Goal: Complete application form: Complete application form

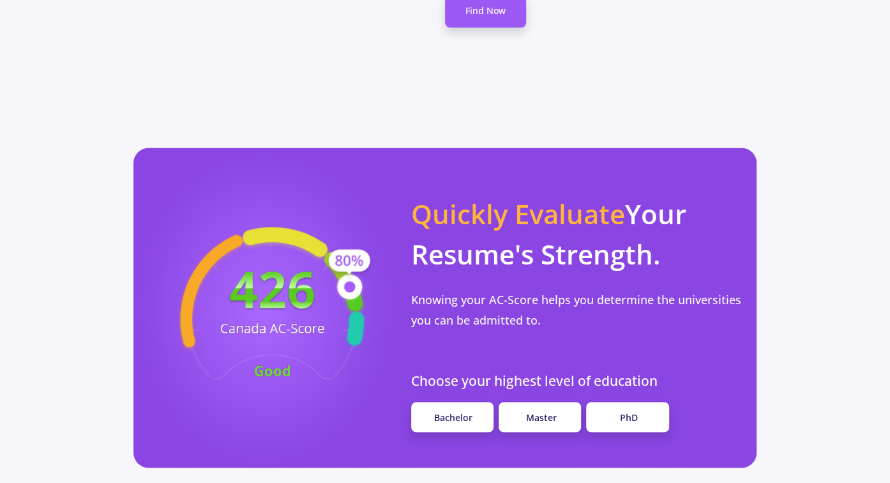
scroll to position [1079, 0]
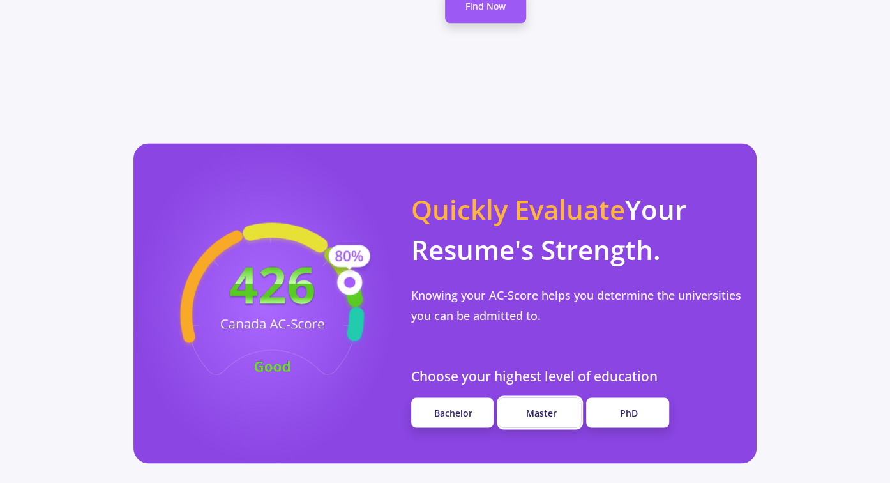
click at [545, 397] on link "Master" at bounding box center [540, 412] width 82 height 30
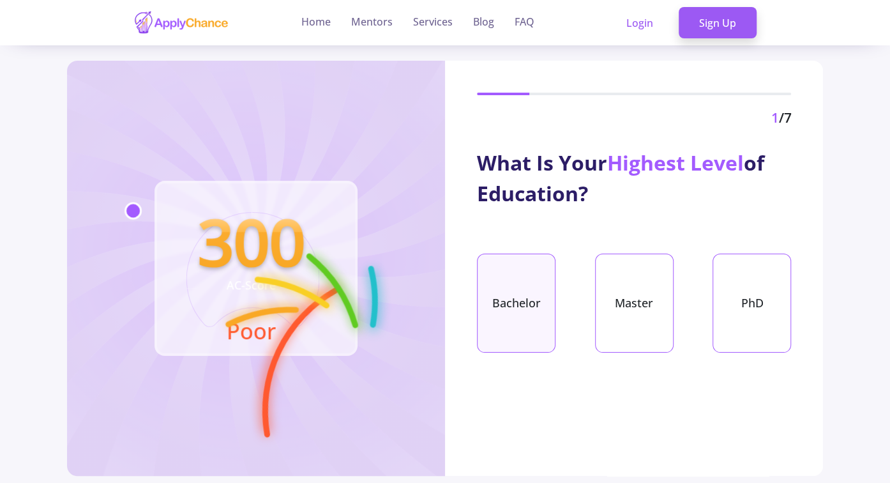
click at [527, 268] on div "Bachelor" at bounding box center [516, 303] width 79 height 99
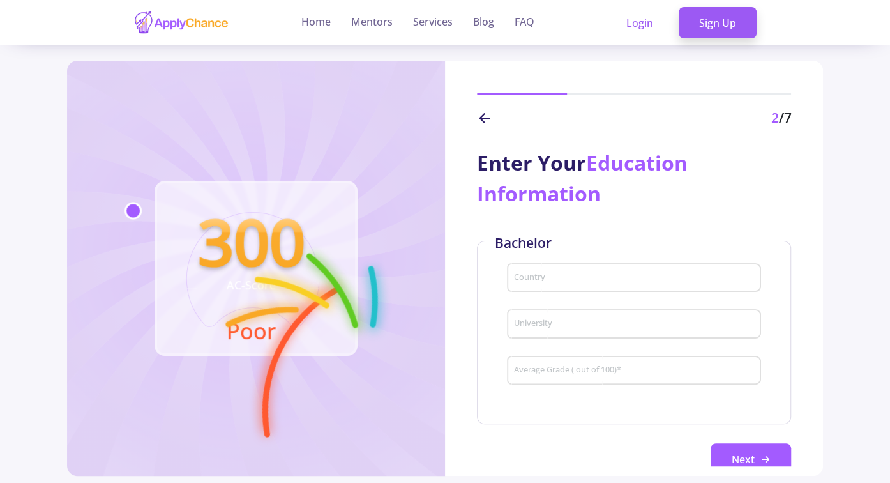
click at [554, 270] on div "Country" at bounding box center [634, 275] width 242 height 33
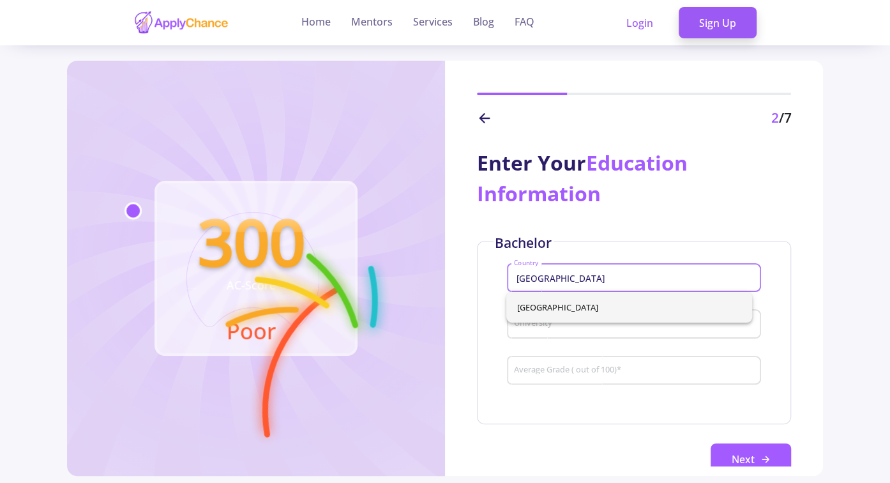
click at [547, 303] on span "[GEOGRAPHIC_DATA]" at bounding box center [629, 307] width 225 height 31
type input "[GEOGRAPHIC_DATA]"
click at [552, 318] on div "University" at bounding box center [634, 321] width 242 height 33
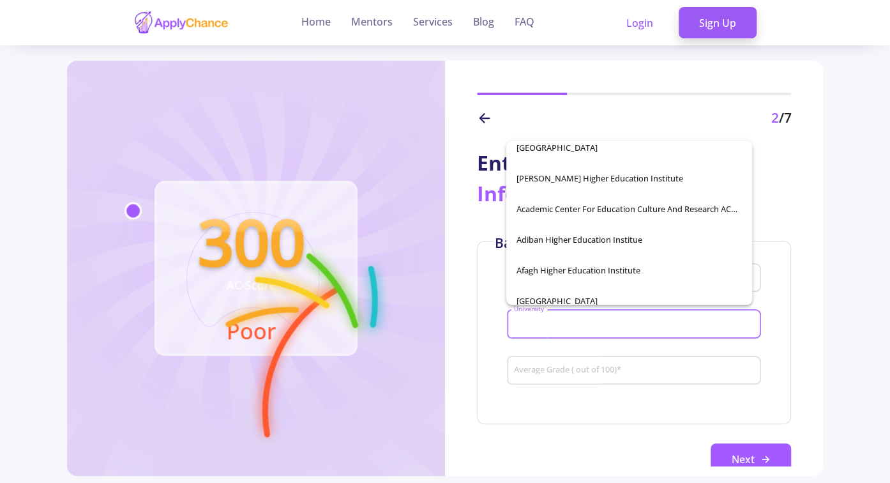
scroll to position [253, 0]
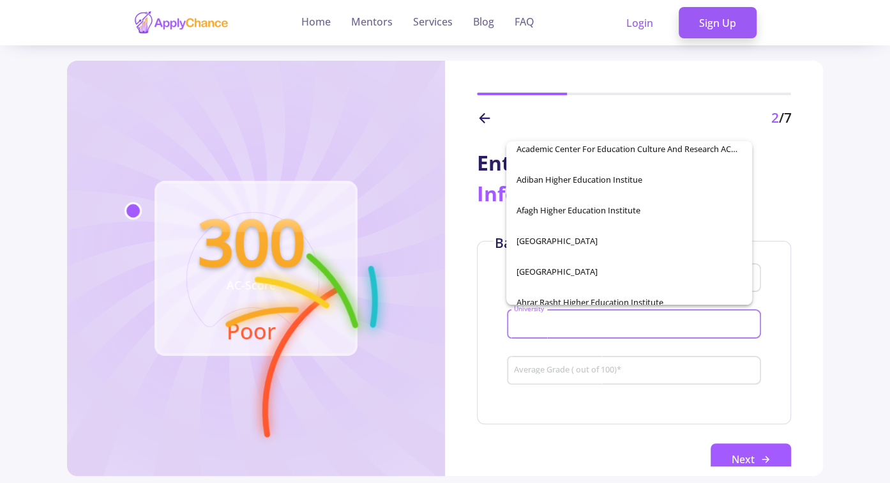
click at [579, 321] on input "University" at bounding box center [635, 324] width 245 height 11
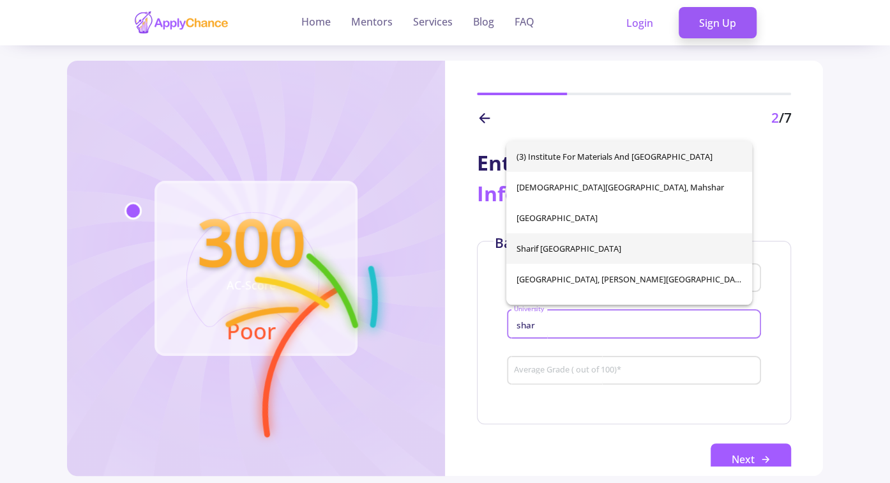
type input "shar"
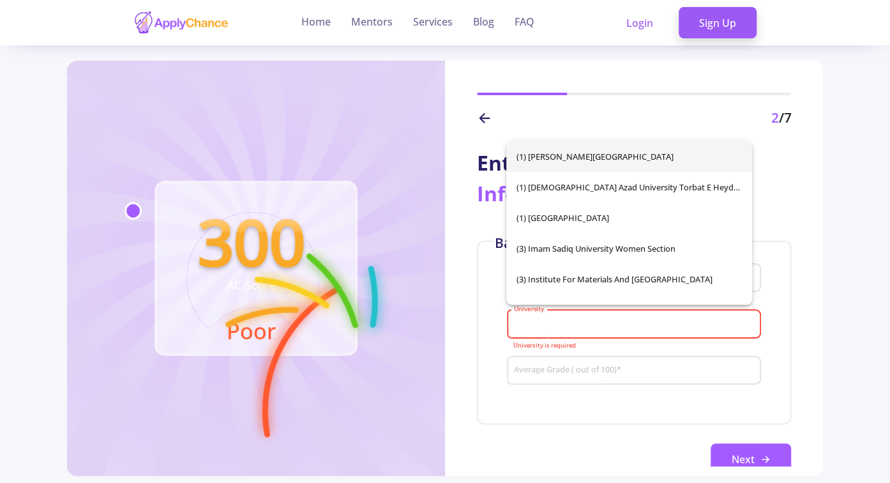
type input "Sharif [GEOGRAPHIC_DATA]"
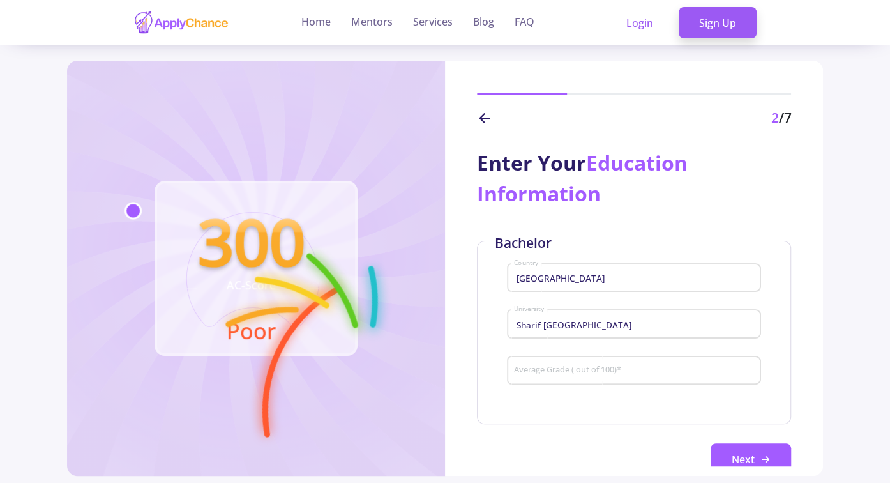
click at [636, 363] on div "Average Grade ( out of 100) *" at bounding box center [634, 367] width 242 height 33
type input "70"
click at [740, 447] on button "Next" at bounding box center [751, 459] width 80 height 32
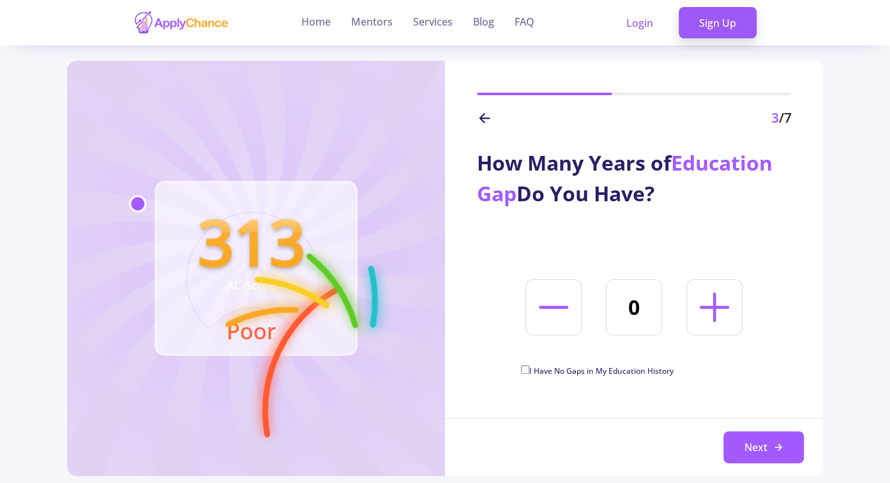
click at [713, 310] on icon at bounding box center [714, 307] width 47 height 47
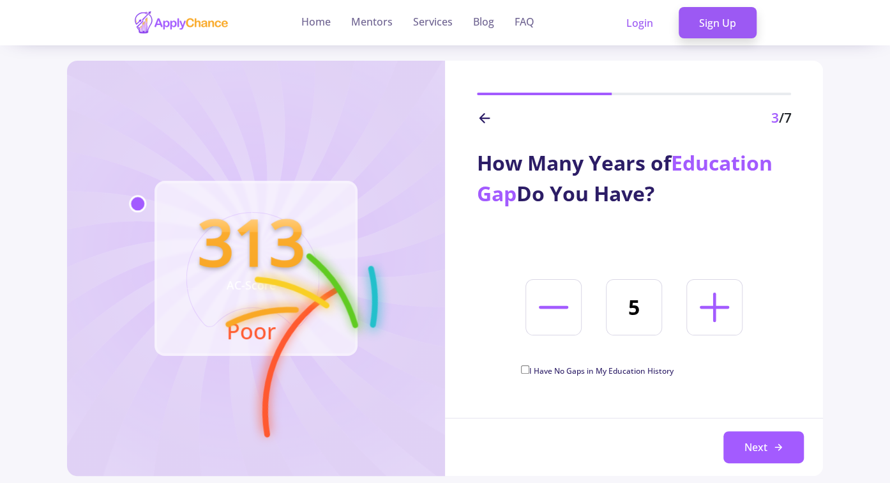
click at [713, 310] on icon at bounding box center [714, 307] width 47 height 47
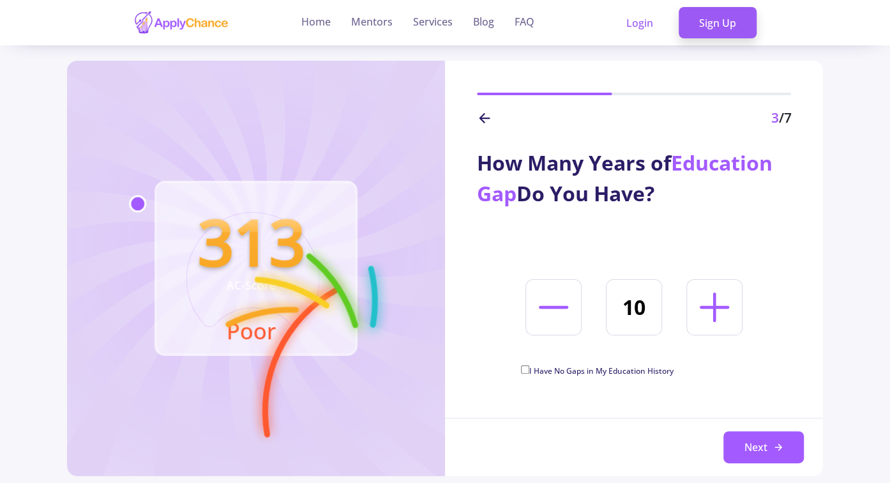
click at [713, 310] on icon at bounding box center [714, 307] width 47 height 47
click at [566, 308] on icon at bounding box center [553, 307] width 47 height 47
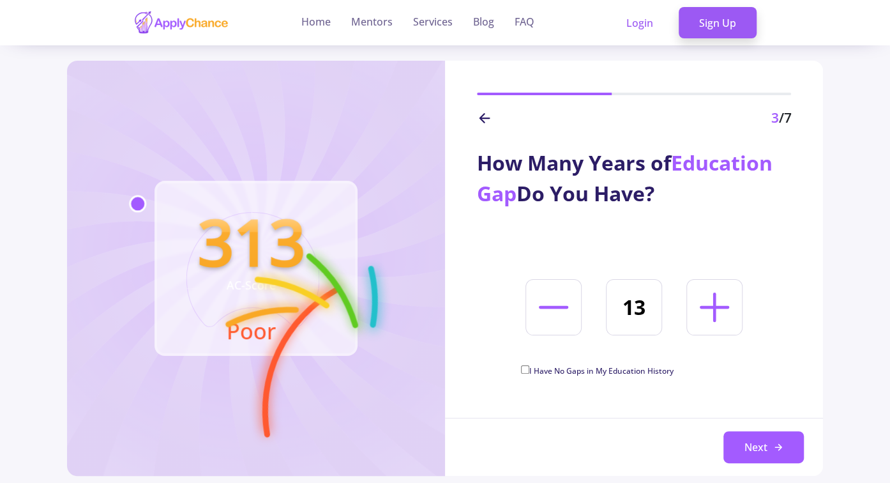
click at [566, 308] on icon at bounding box center [553, 307] width 47 height 47
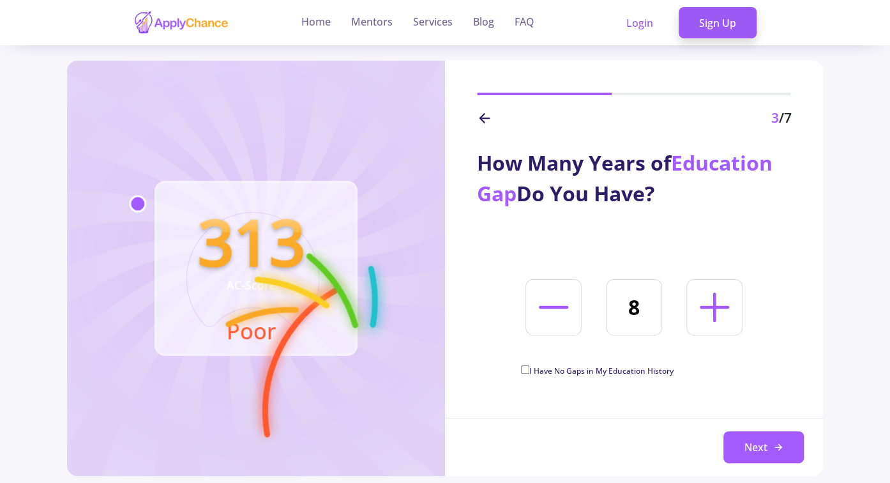
click at [566, 308] on icon at bounding box center [553, 307] width 47 height 47
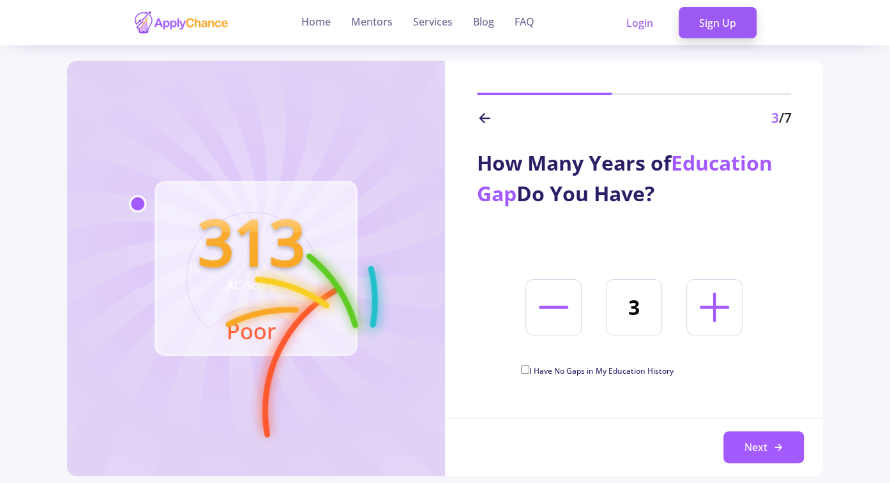
click at [566, 308] on icon at bounding box center [553, 307] width 47 height 47
type input "0"
click at [529, 373] on input "I Have No Gaps in My Education History" at bounding box center [525, 369] width 8 height 8
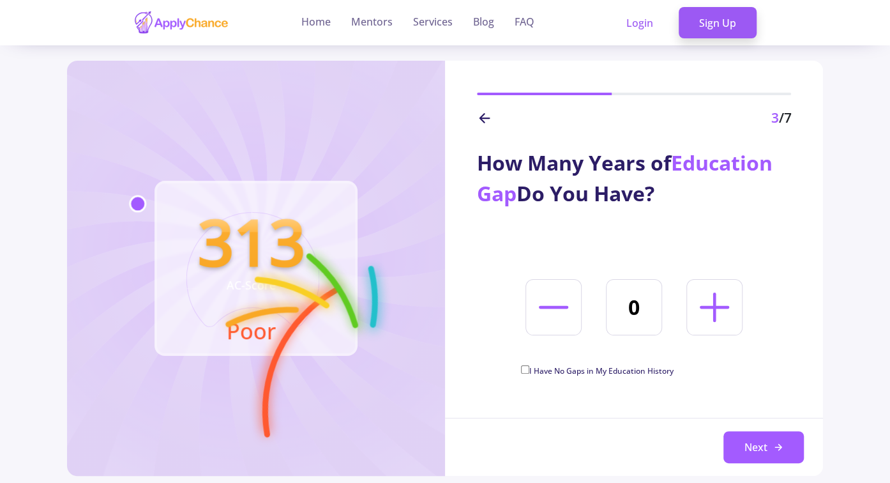
checkbox input "true"
click at [766, 452] on button "Next" at bounding box center [764, 447] width 80 height 32
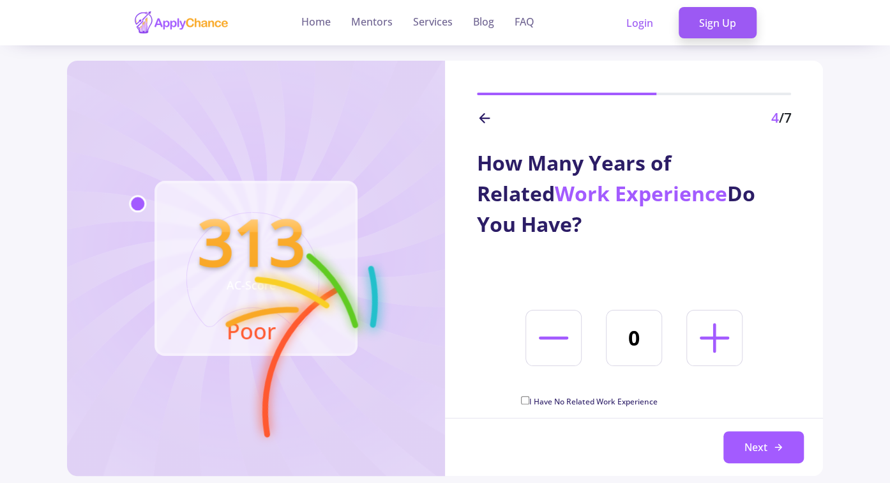
click at [641, 407] on span "I Have No Related Work Experience" at bounding box center [593, 401] width 128 height 11
click at [529, 404] on input "I Have No Related Work Experience" at bounding box center [525, 400] width 8 height 8
checkbox input "true"
click at [765, 442] on button "Next" at bounding box center [764, 447] width 80 height 32
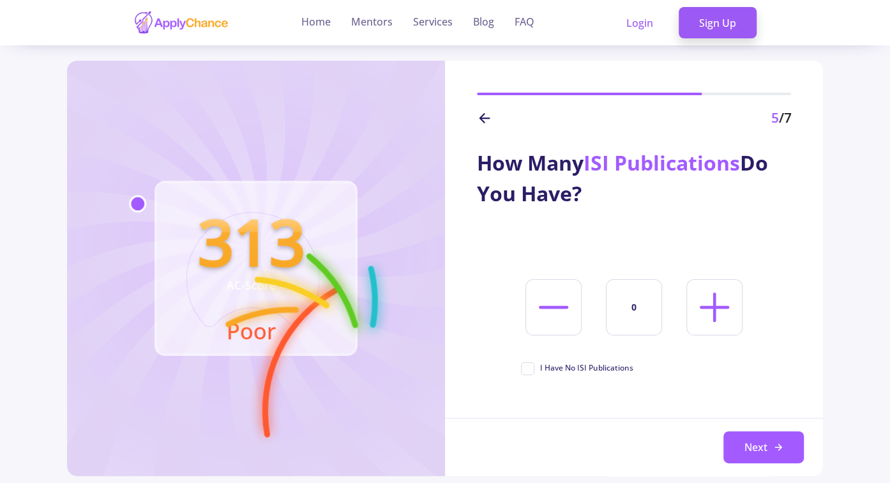
click at [593, 374] on span "I Have No ISI Publications" at bounding box center [586, 367] width 93 height 11
click at [529, 370] on input "I Have No ISI Publications" at bounding box center [525, 366] width 8 height 8
click at [563, 374] on span "I Have No ISI Publications" at bounding box center [586, 367] width 93 height 11
click at [529, 370] on input "I Have No ISI Publications" at bounding box center [525, 366] width 8 height 8
click at [580, 374] on span "I Have No ISI Publications" at bounding box center [586, 367] width 93 height 11
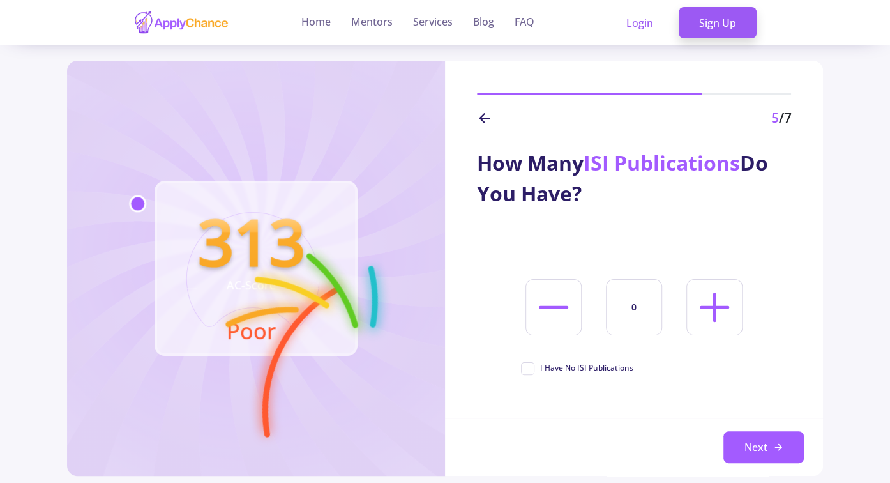
click at [529, 370] on input "I Have No ISI Publications" at bounding box center [525, 366] width 8 height 8
checkbox input "true"
click at [754, 450] on button "Next" at bounding box center [764, 447] width 80 height 32
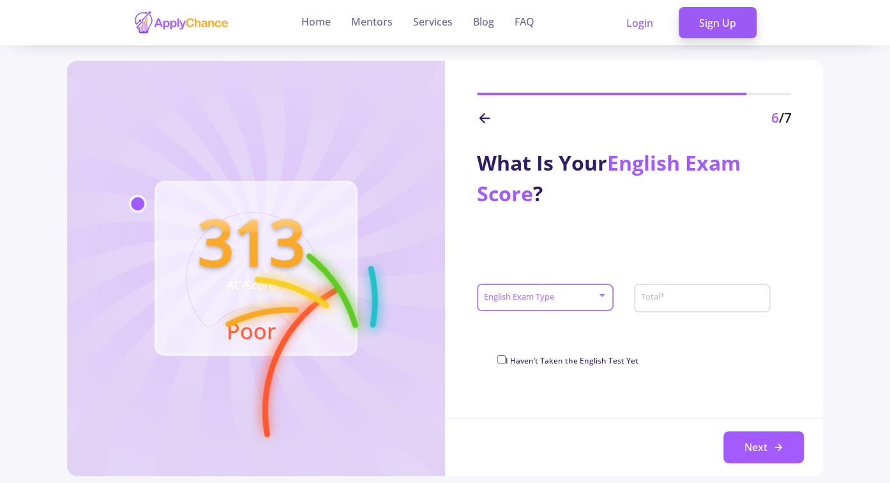
click at [577, 296] on span at bounding box center [542, 297] width 110 height 9
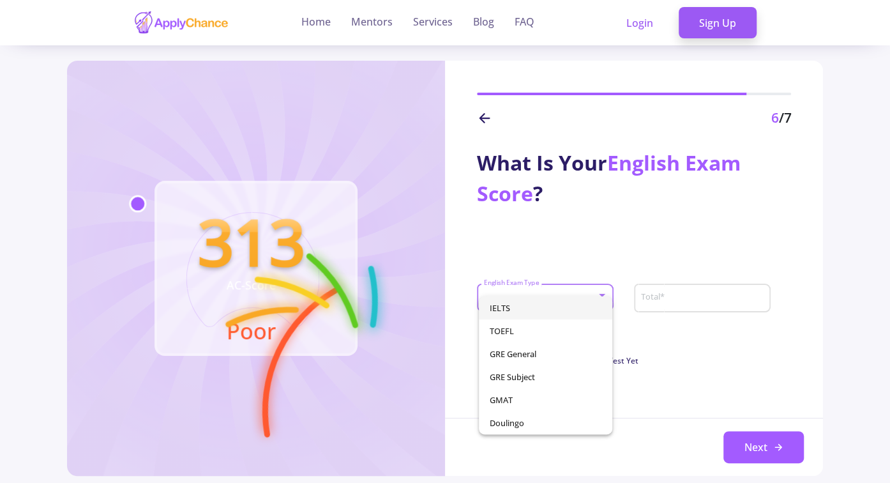
click at [516, 311] on span "IELTS" at bounding box center [545, 307] width 113 height 23
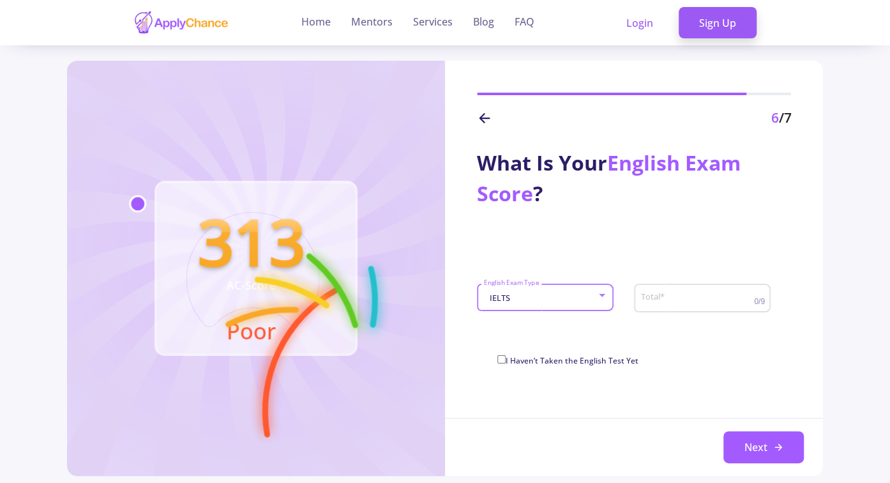
click at [685, 308] on div "Total *" at bounding box center [698, 295] width 114 height 33
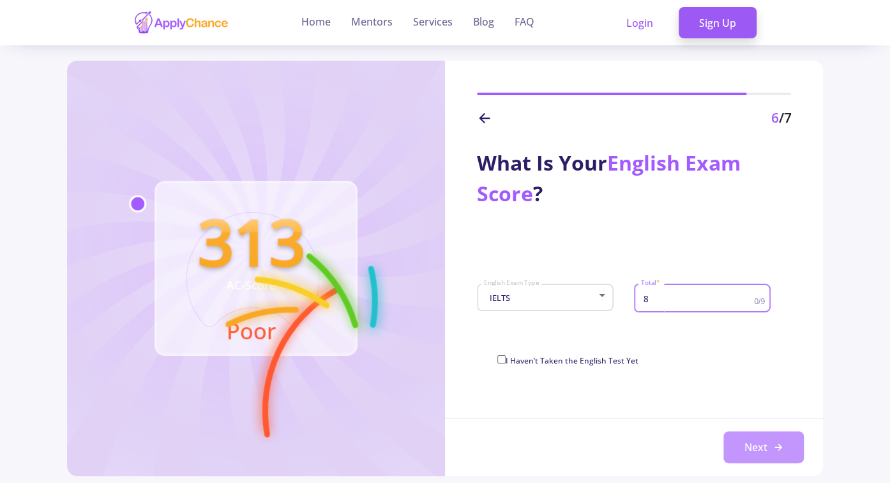
type input "8"
click at [769, 446] on button "Next" at bounding box center [764, 447] width 80 height 32
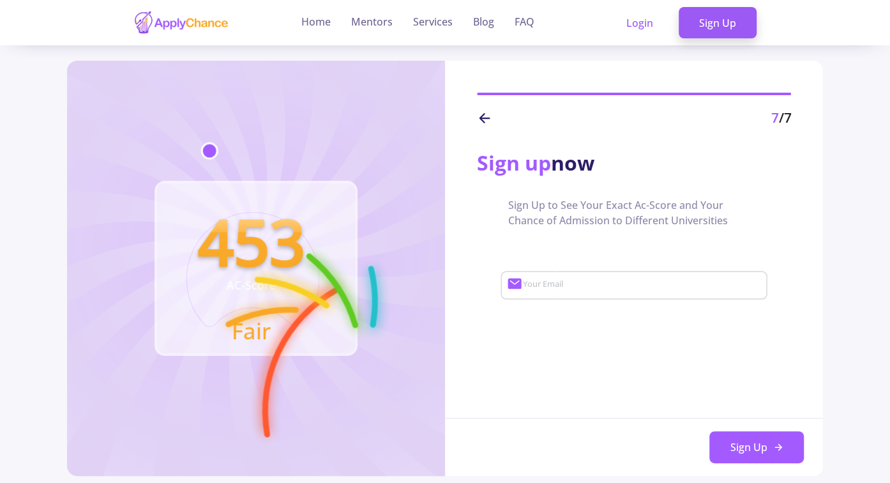
click at [489, 114] on icon at bounding box center [484, 117] width 15 height 15
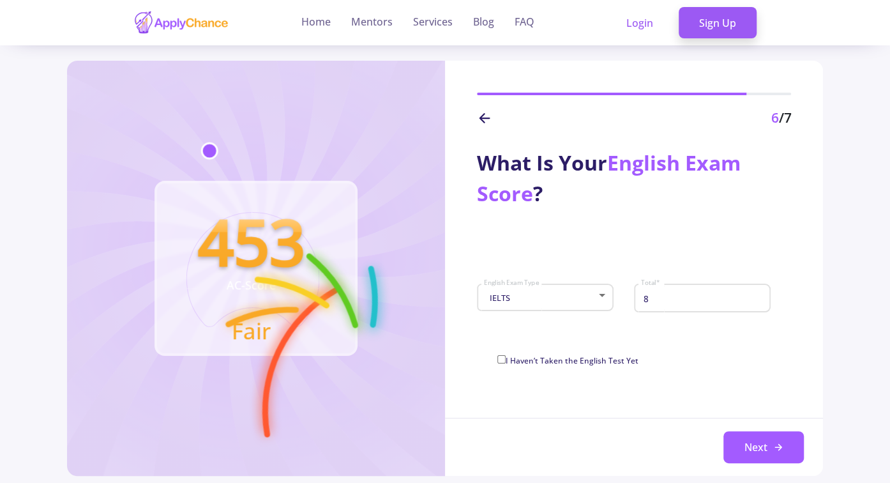
click at [489, 114] on icon at bounding box center [484, 117] width 15 height 15
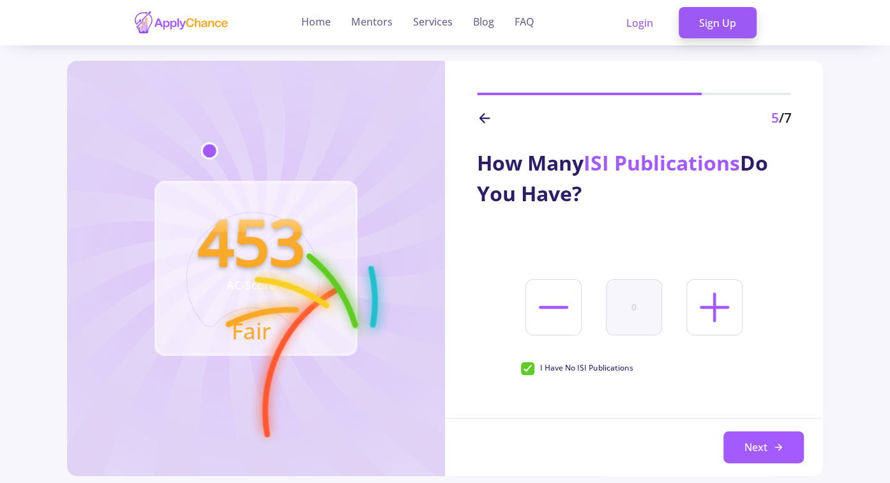
click at [730, 321] on icon at bounding box center [714, 307] width 47 height 47
type input "1"
checkbox input "false"
click at [763, 452] on button "Next" at bounding box center [764, 447] width 80 height 32
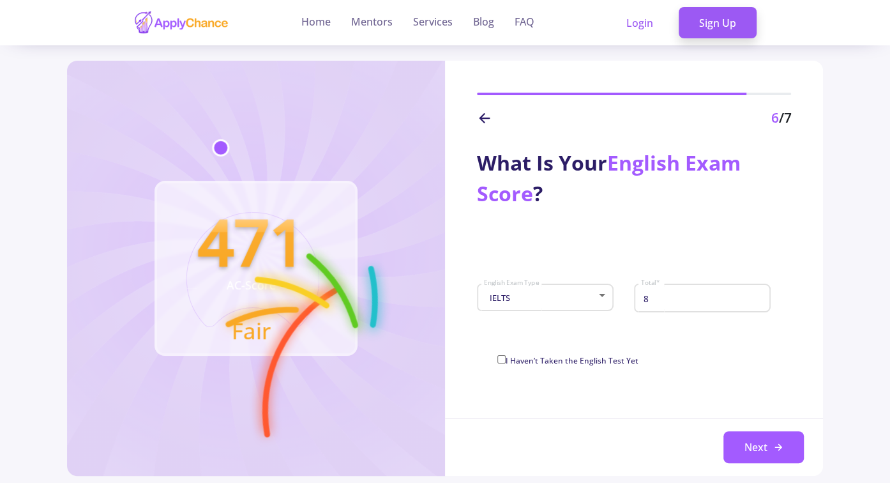
click at [490, 123] on icon at bounding box center [484, 117] width 15 height 15
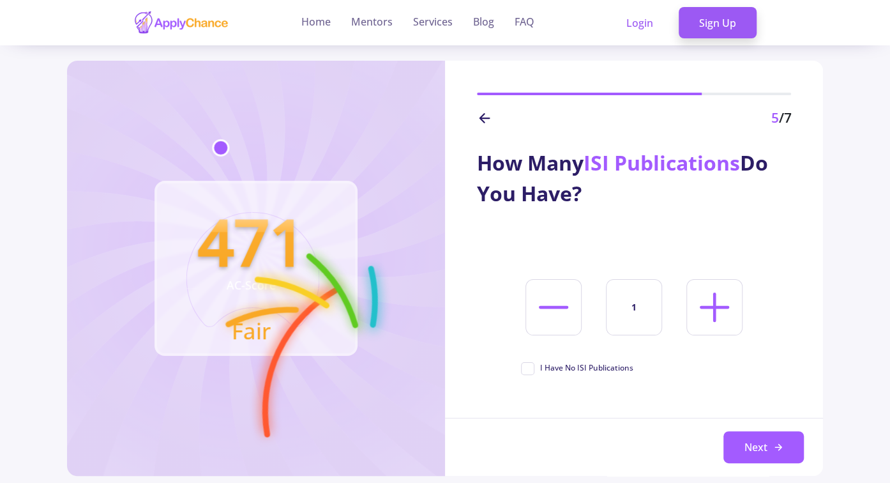
click at [490, 123] on icon at bounding box center [484, 117] width 15 height 15
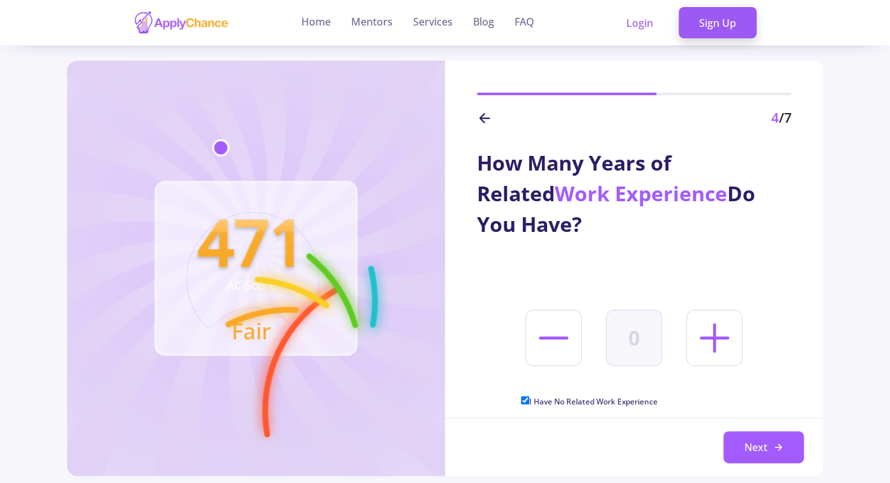
click at [723, 330] on icon at bounding box center [714, 337] width 47 height 47
type input "1"
checkbox input "false"
click at [488, 122] on icon at bounding box center [484, 117] width 15 height 15
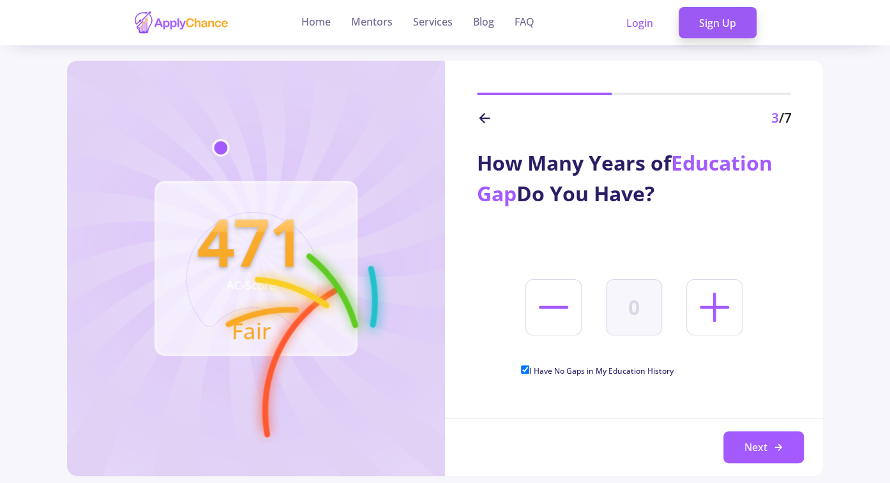
click at [715, 307] on line at bounding box center [714, 307] width 27 height 0
type input "1"
checkbox input "false"
click at [477, 119] on icon at bounding box center [484, 117] width 15 height 15
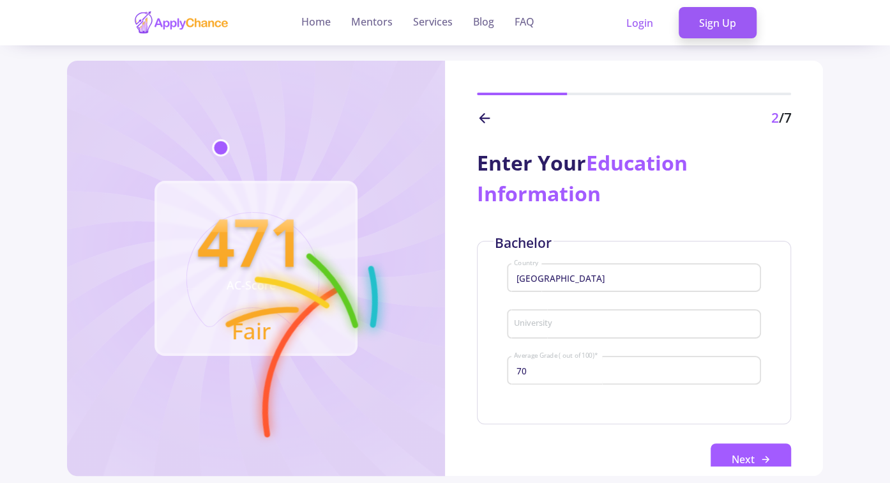
type input "Sharif [GEOGRAPHIC_DATA]"
click at [747, 444] on button "Next" at bounding box center [751, 459] width 80 height 32
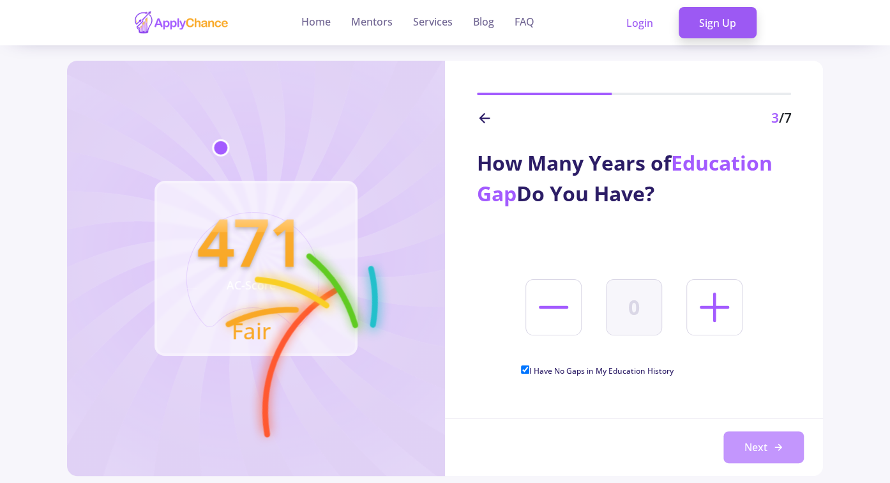
click at [759, 450] on button "Next" at bounding box center [764, 447] width 80 height 32
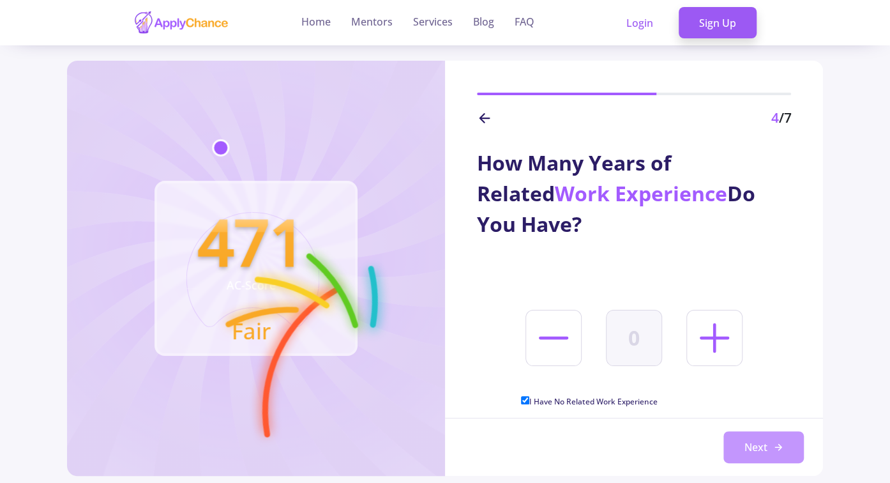
click at [770, 448] on button "Next" at bounding box center [764, 447] width 80 height 32
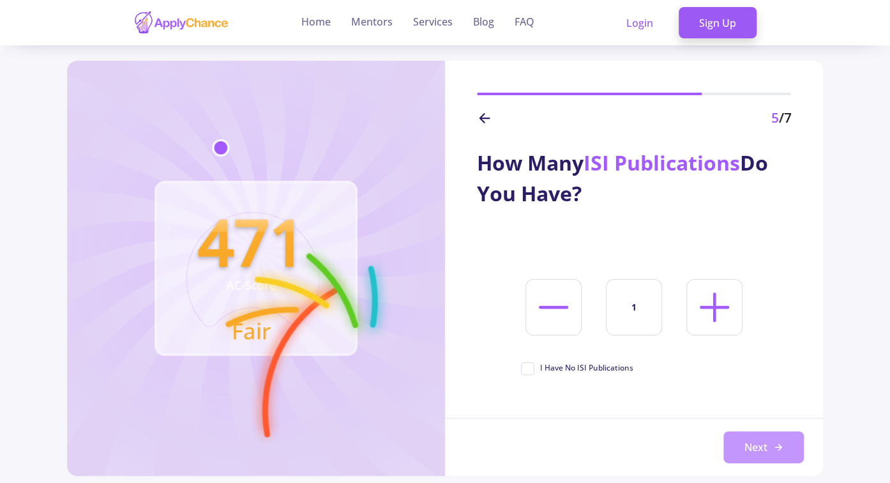
click at [770, 449] on button "Next" at bounding box center [764, 447] width 80 height 32
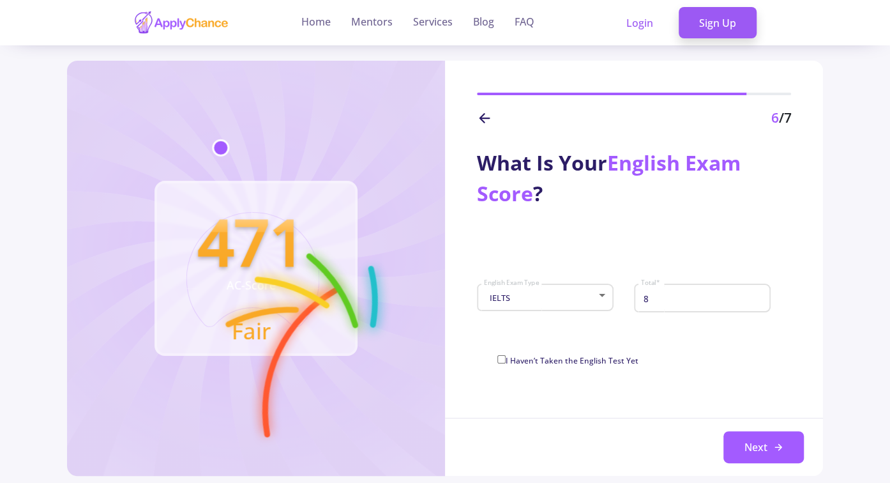
click at [770, 449] on button "Next" at bounding box center [764, 447] width 80 height 32
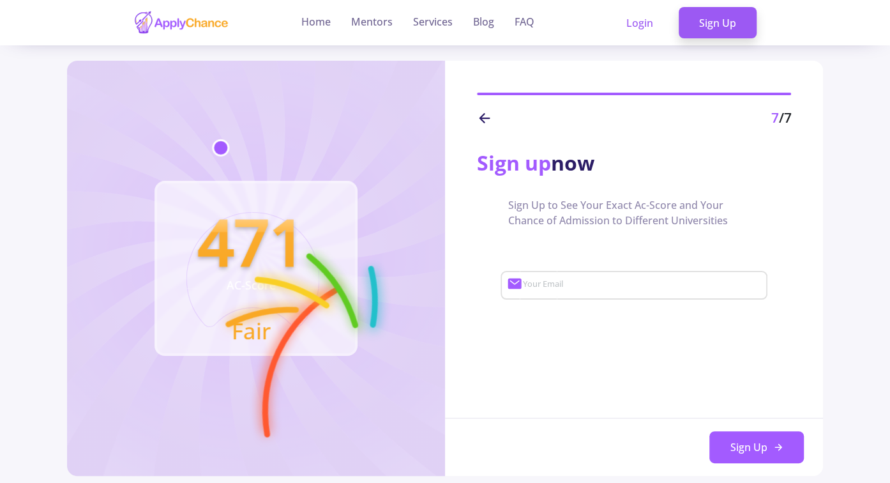
click at [770, 449] on button "Sign Up" at bounding box center [757, 447] width 95 height 32
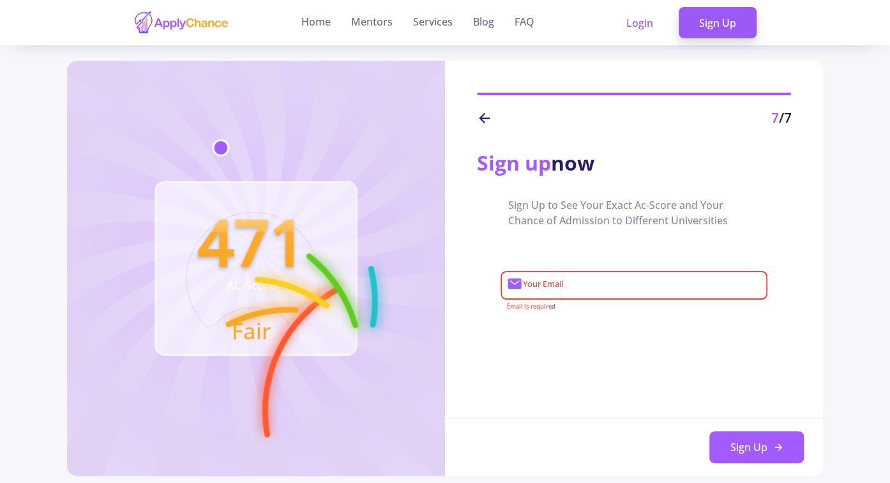
click at [482, 119] on polyline at bounding box center [482, 118] width 4 height 9
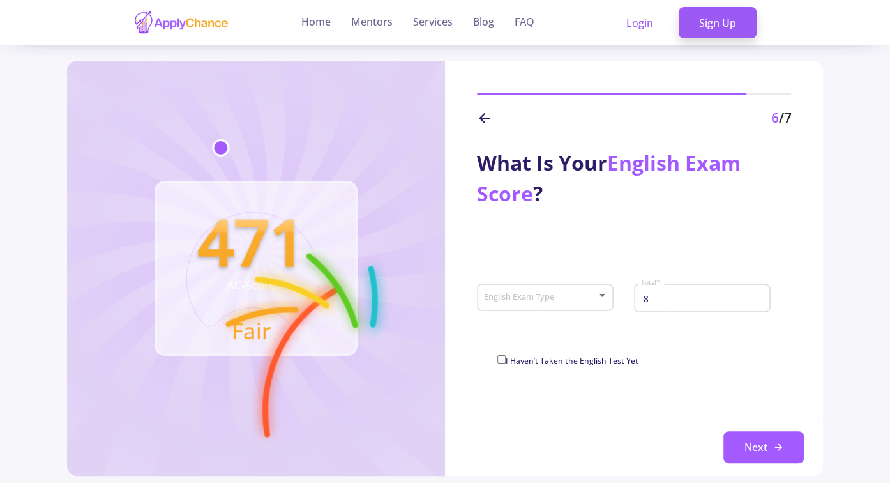
click at [482, 119] on polyline at bounding box center [482, 118] width 4 height 9
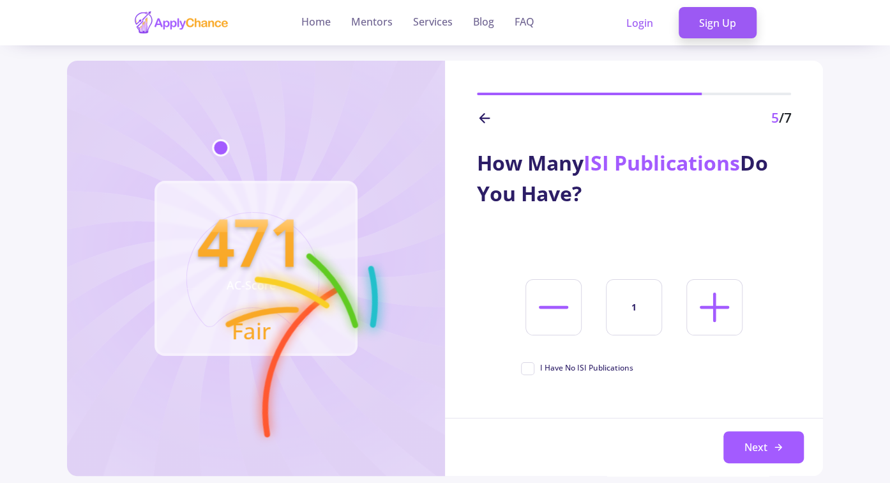
click at [482, 119] on polyline at bounding box center [482, 118] width 4 height 9
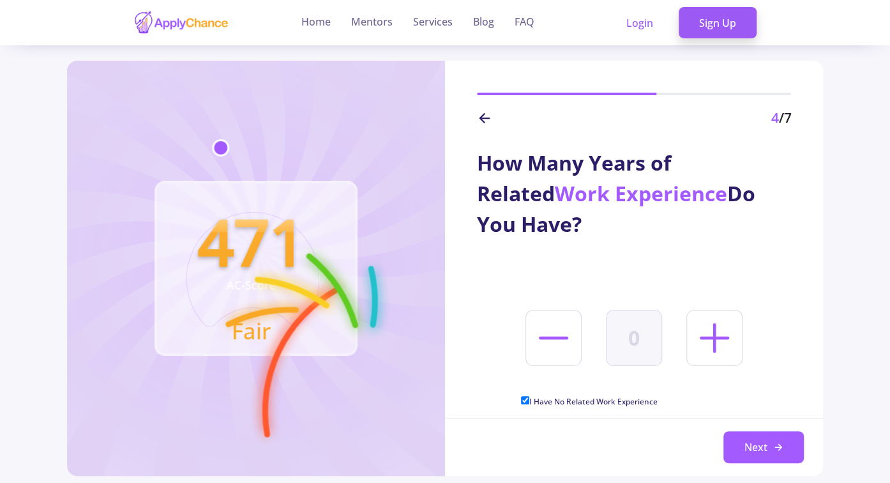
click at [482, 119] on polyline at bounding box center [482, 118] width 4 height 9
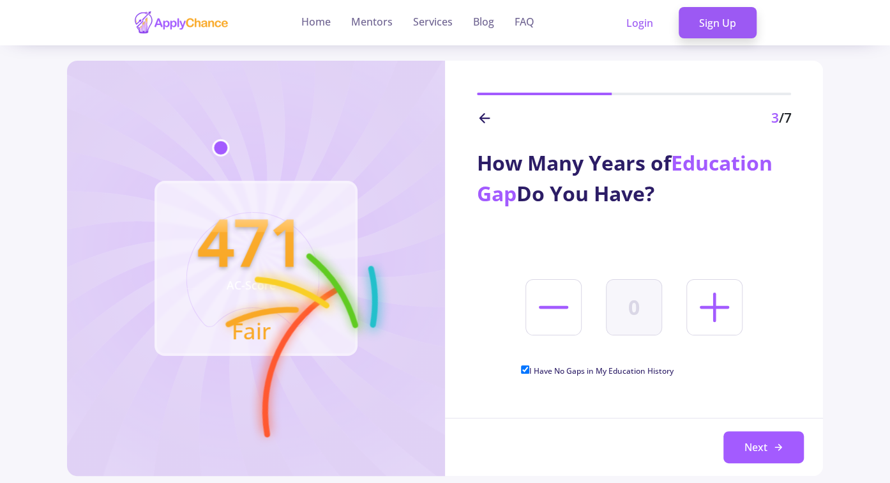
click at [482, 119] on polyline at bounding box center [482, 118] width 4 height 9
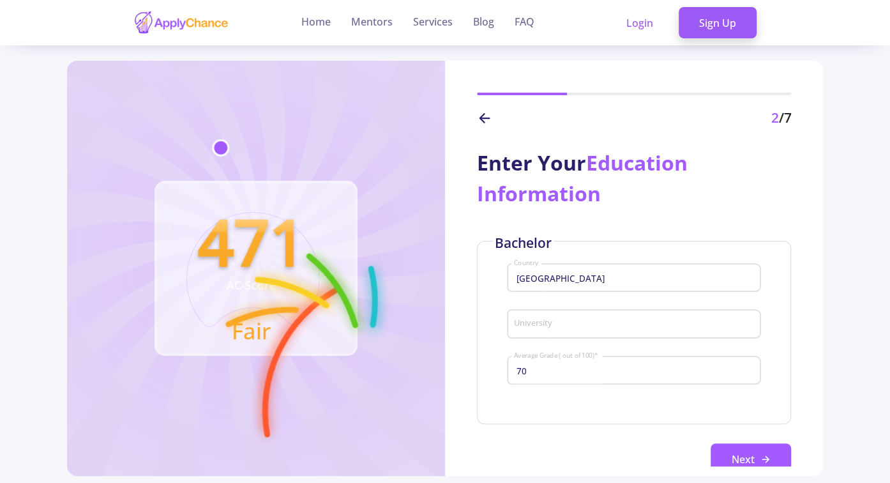
type input "Sharif [GEOGRAPHIC_DATA]"
drag, startPoint x: 634, startPoint y: 373, endPoint x: 397, endPoint y: 372, distance: 236.9
click at [513, 372] on input "70" at bounding box center [635, 370] width 245 height 11
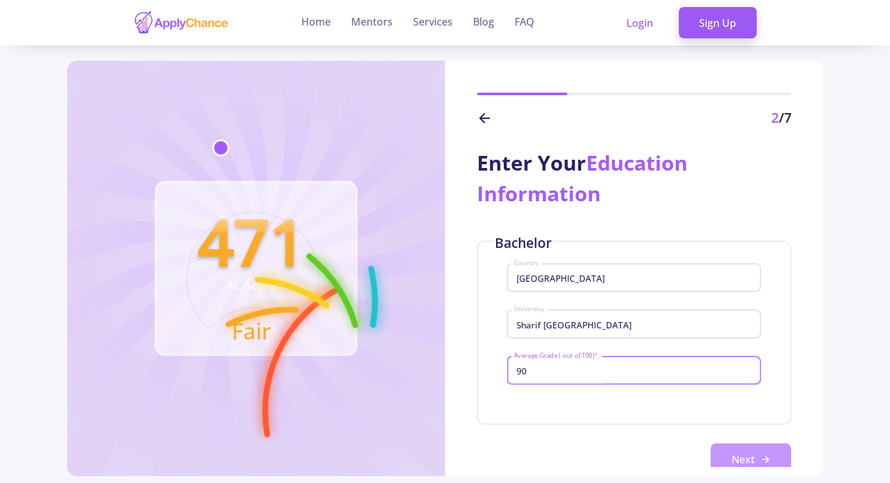
type input "90"
click at [711, 453] on button "Next" at bounding box center [751, 459] width 80 height 32
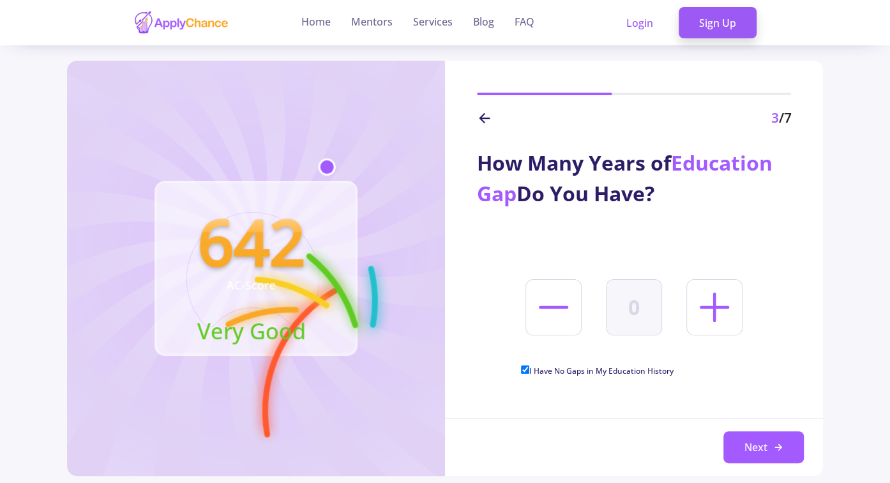
click at [711, 309] on icon at bounding box center [714, 307] width 47 height 47
type input "1"
checkbox input "false"
click at [740, 452] on button "Next" at bounding box center [764, 447] width 80 height 32
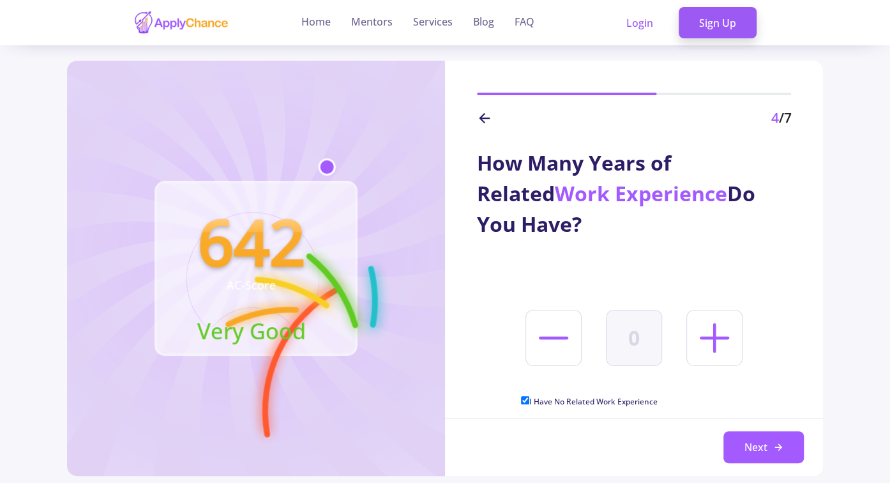
click at [679, 303] on div "How Many Years of Related Work Experience Do You Have? 0 I Have No Related Work…" at bounding box center [634, 270] width 378 height 285
click at [714, 328] on icon at bounding box center [714, 337] width 47 height 47
type input "1"
checkbox input "false"
click at [734, 444] on button "Next" at bounding box center [764, 447] width 80 height 32
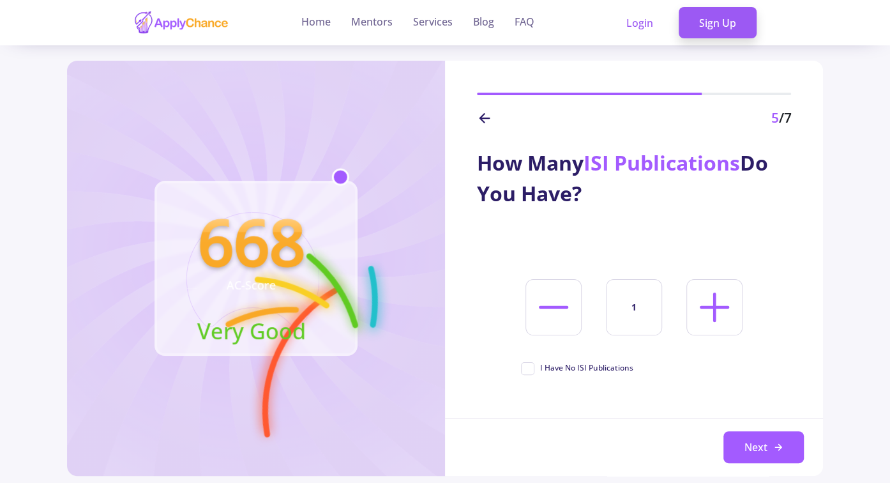
click at [726, 323] on icon at bounding box center [714, 307] width 47 height 47
type input "2"
click at [742, 443] on button "Next" at bounding box center [764, 447] width 80 height 32
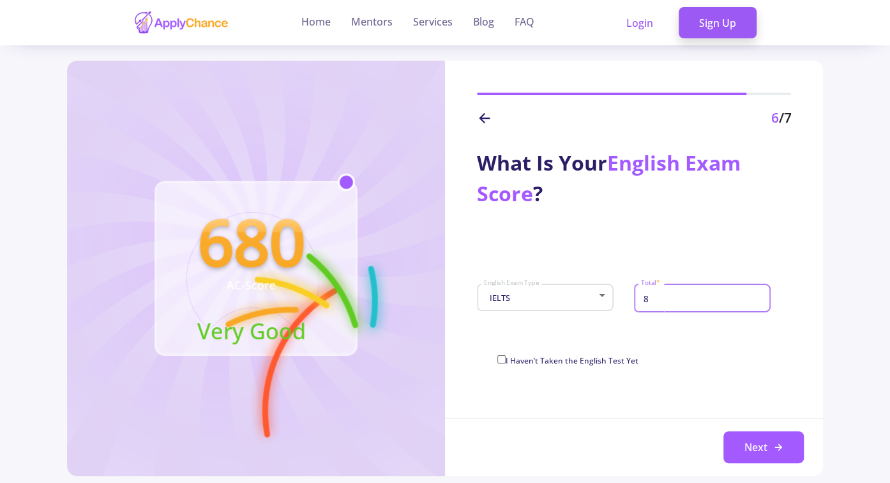
drag, startPoint x: 671, startPoint y: 303, endPoint x: 580, endPoint y: 304, distance: 90.7
click at [641, 304] on input "8" at bounding box center [705, 297] width 128 height 11
type input "9"
click at [760, 448] on button "Next" at bounding box center [764, 447] width 80 height 32
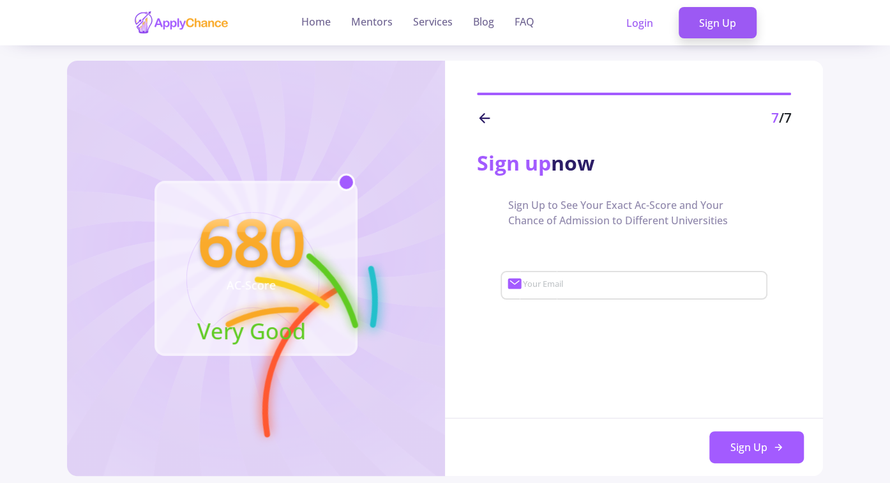
click at [496, 118] on div "7 /7" at bounding box center [634, 118] width 314 height 20
click at [482, 123] on icon at bounding box center [484, 117] width 15 height 15
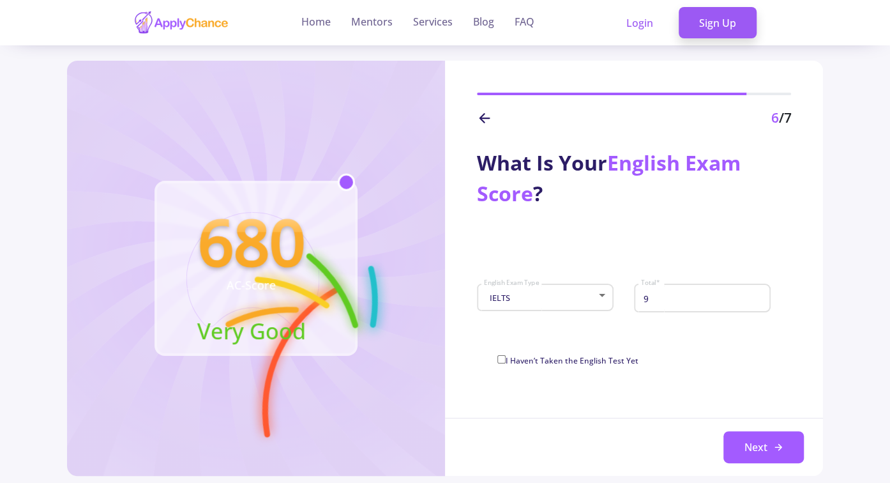
click at [482, 123] on icon at bounding box center [484, 117] width 15 height 15
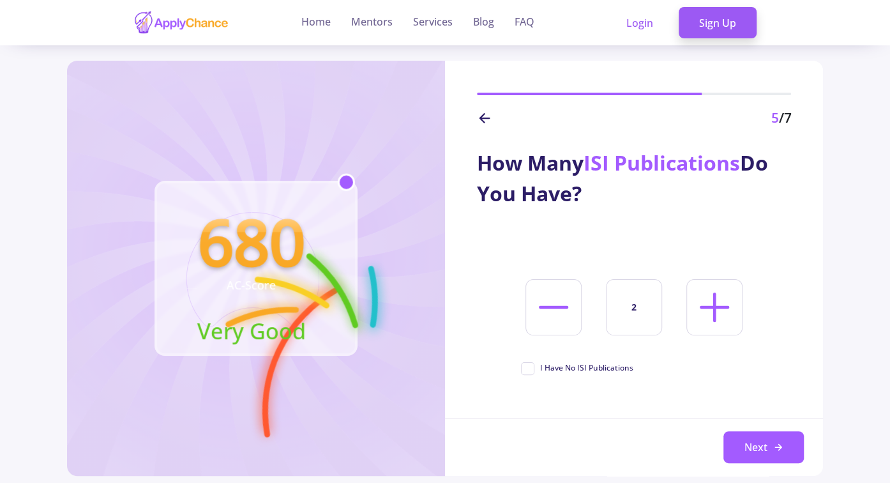
click at [482, 123] on icon at bounding box center [484, 117] width 15 height 15
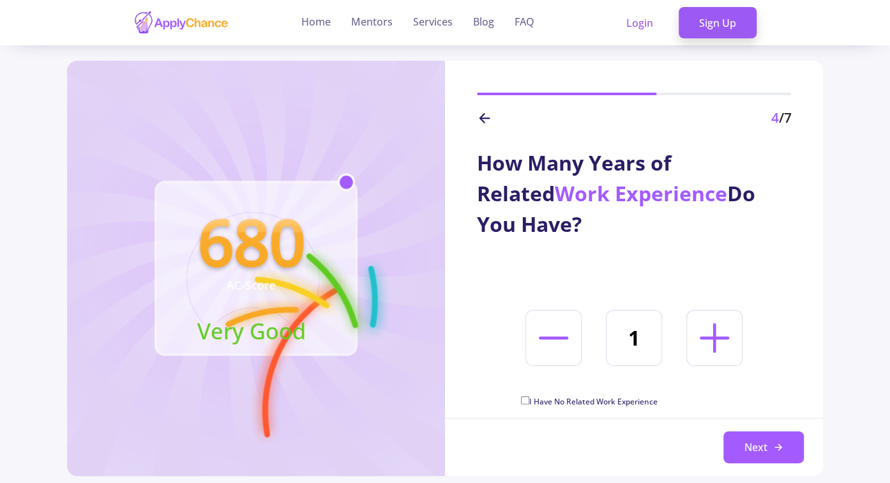
click at [482, 123] on icon at bounding box center [484, 117] width 15 height 15
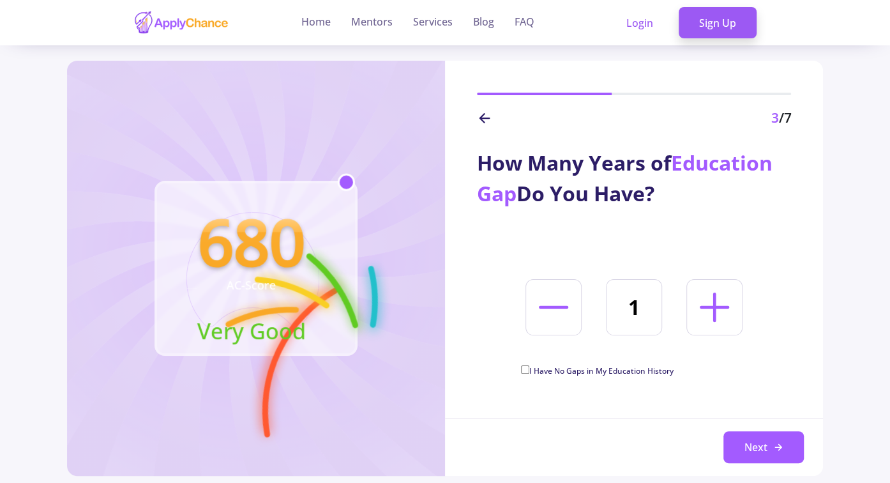
click at [482, 123] on icon at bounding box center [484, 117] width 15 height 15
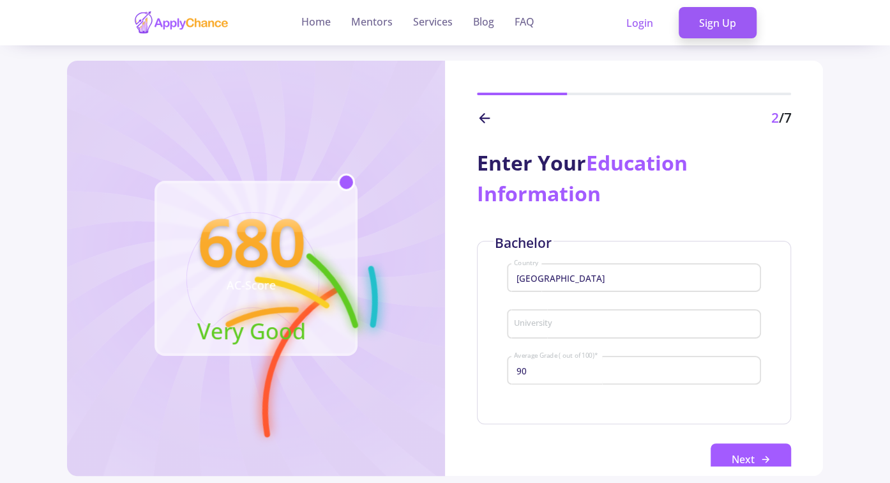
click at [482, 123] on icon at bounding box center [484, 117] width 15 height 15
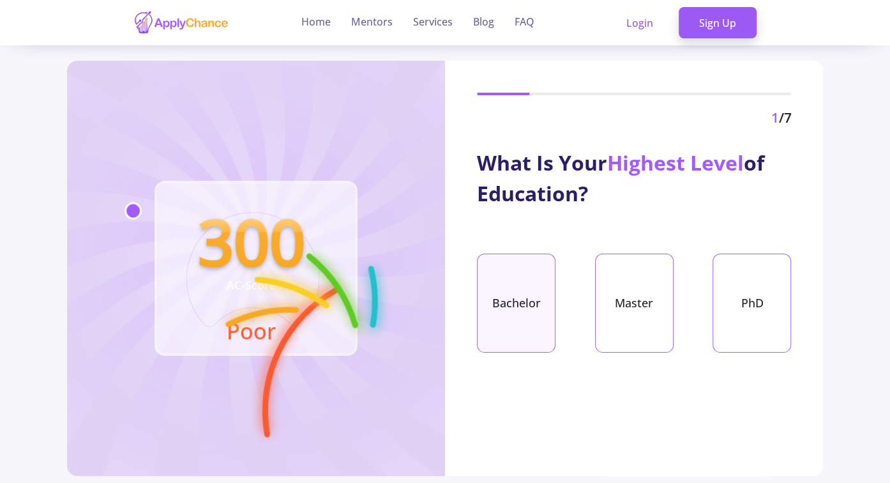
click at [519, 326] on div "Bachelor" at bounding box center [516, 303] width 79 height 99
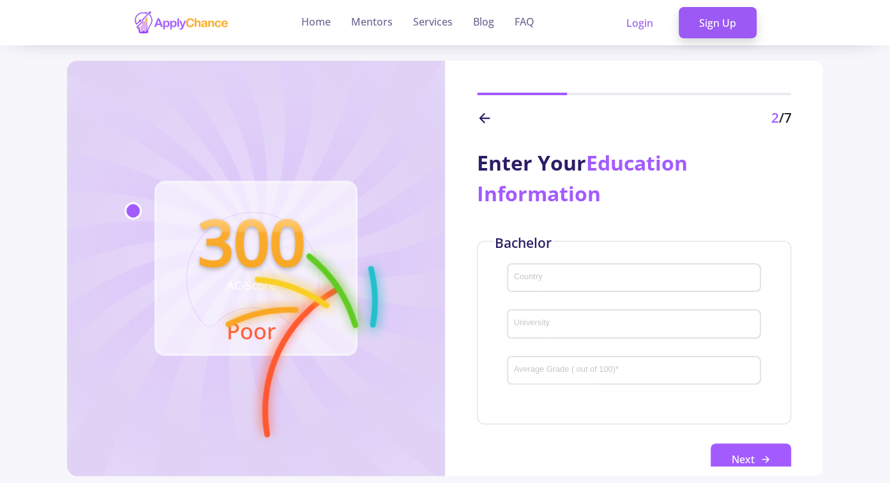
click at [538, 273] on input "Country" at bounding box center [635, 278] width 245 height 11
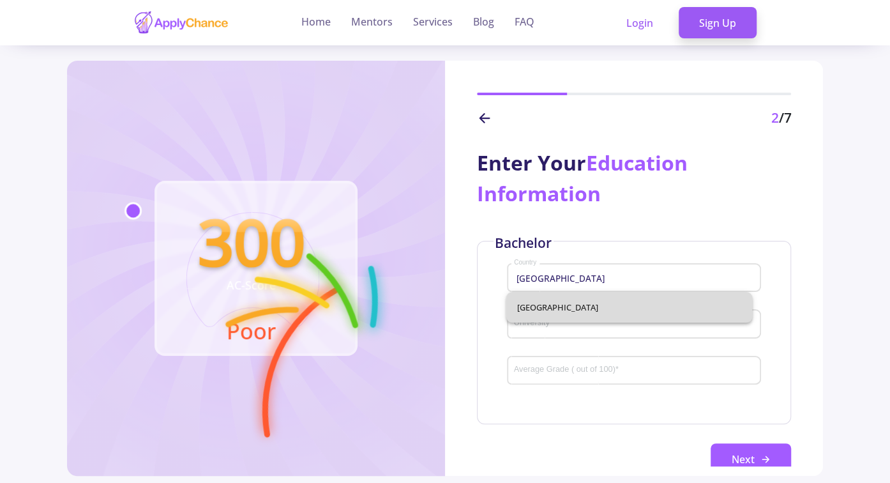
click at [533, 303] on span "[GEOGRAPHIC_DATA]" at bounding box center [629, 307] width 225 height 31
type input "[GEOGRAPHIC_DATA]"
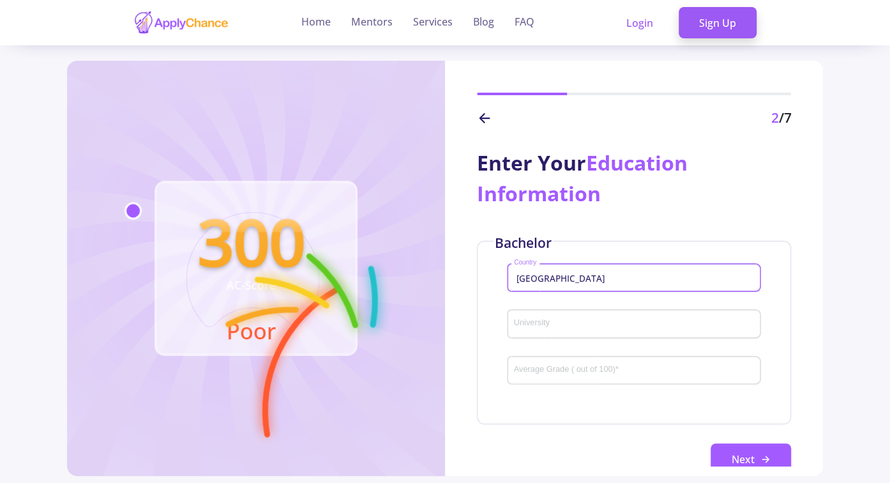
click at [541, 330] on input "University" at bounding box center [635, 324] width 245 height 11
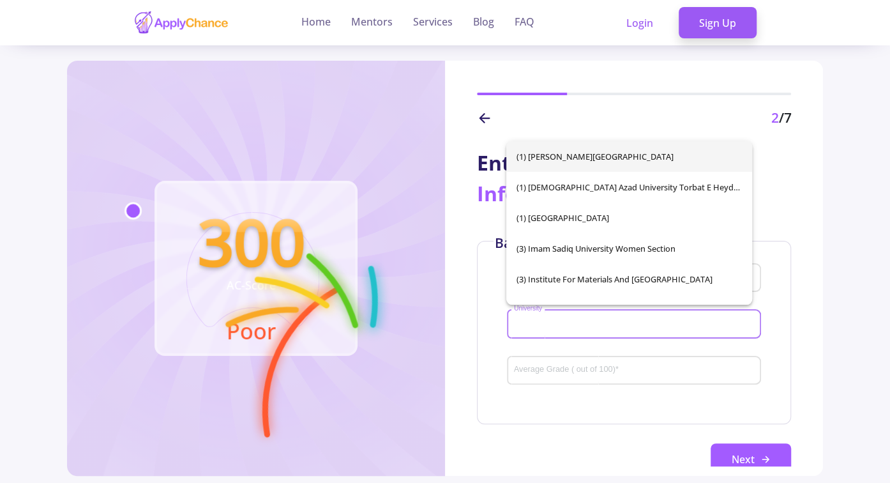
click at [541, 330] on input "University" at bounding box center [635, 324] width 245 height 11
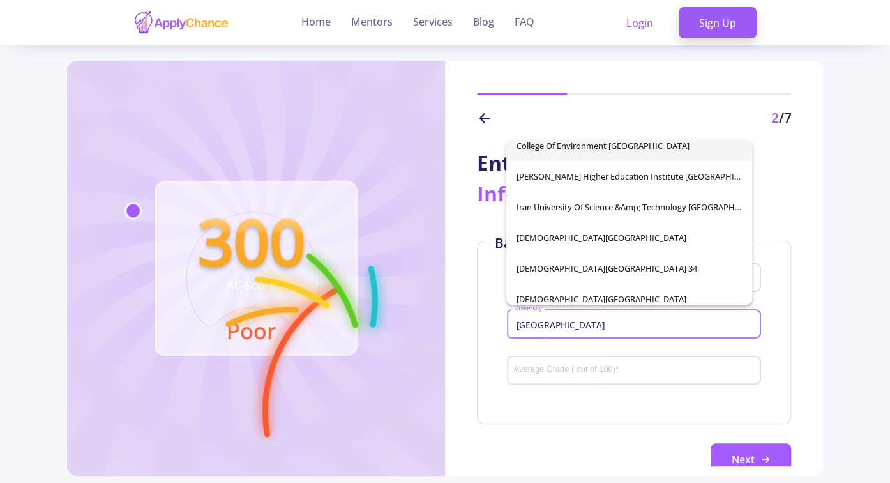
scroll to position [84, 0]
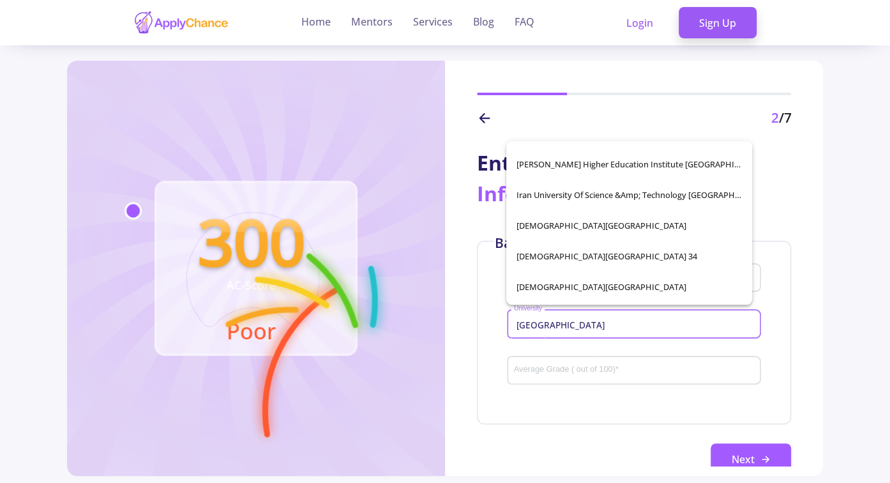
click at [559, 328] on input "tehran" at bounding box center [635, 324] width 245 height 11
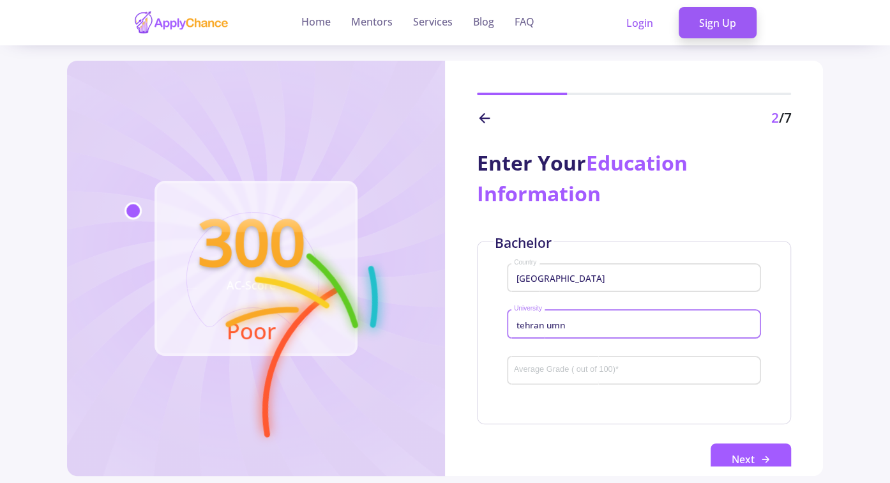
drag, startPoint x: 565, startPoint y: 326, endPoint x: 552, endPoint y: 326, distance: 12.2
click at [552, 326] on input "tehran umn" at bounding box center [635, 324] width 245 height 11
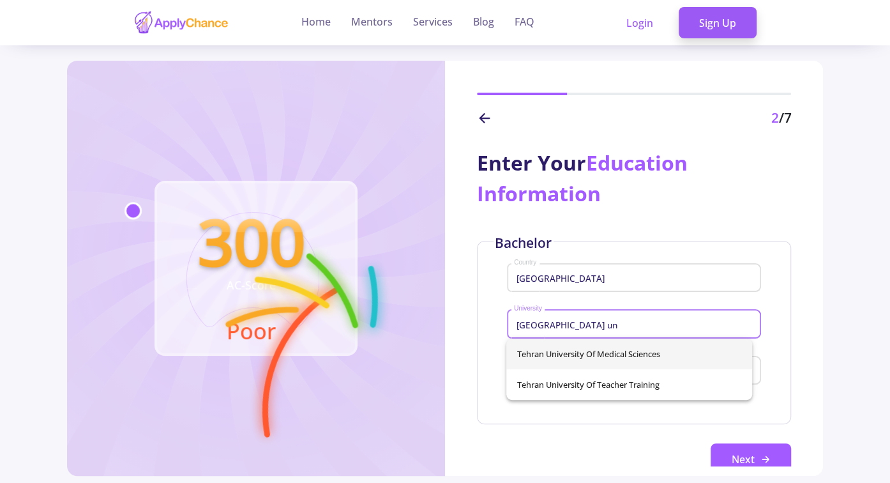
type input "tehran un"
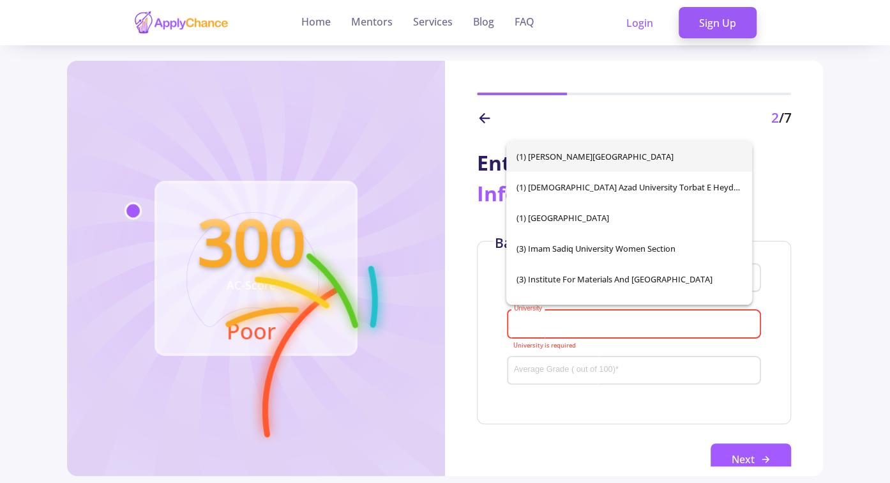
drag, startPoint x: 572, startPoint y: 319, endPoint x: 465, endPoint y: 337, distance: 108.2
click at [465, 337] on div "Enter Your Education Information Bachelor Iran Country University University is…" at bounding box center [634, 297] width 378 height 338
click at [549, 325] on input "University" at bounding box center [635, 324] width 245 height 11
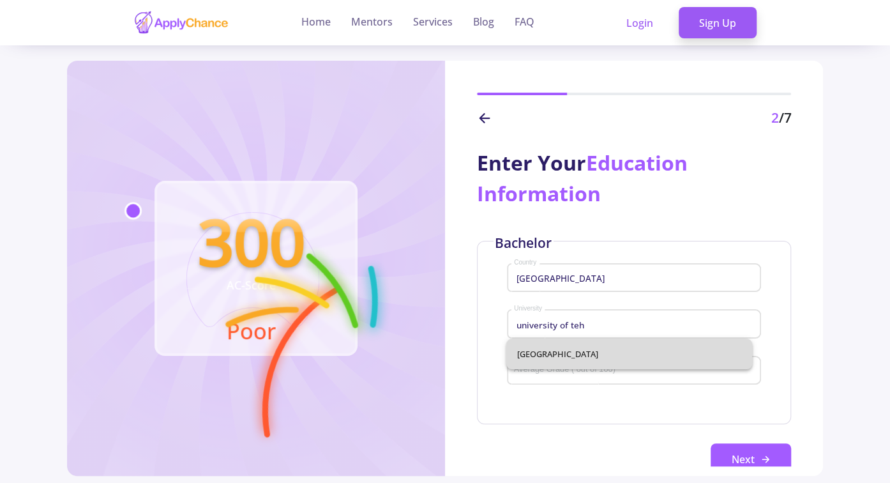
click at [608, 351] on span "[GEOGRAPHIC_DATA]" at bounding box center [629, 353] width 225 height 31
type input "[GEOGRAPHIC_DATA]"
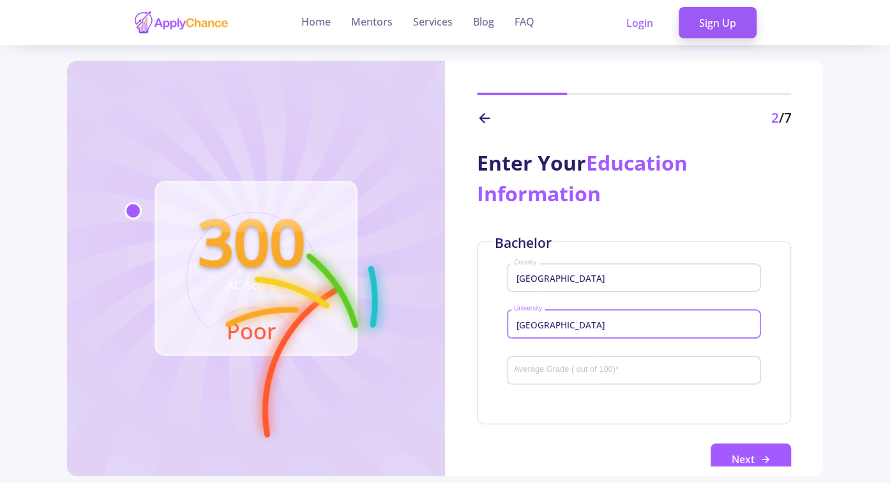
click at [609, 368] on div "Average Grade ( out of 100) *" at bounding box center [634, 367] width 242 height 33
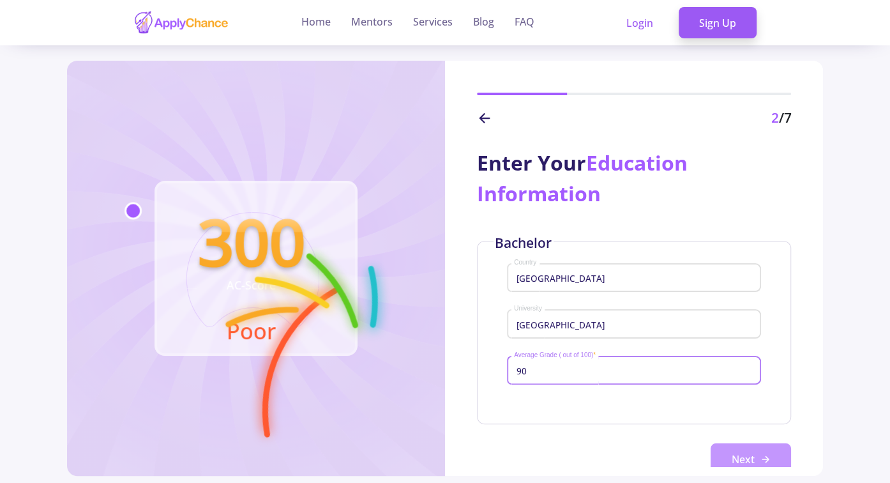
type input "90"
click at [729, 456] on button "Next" at bounding box center [751, 459] width 80 height 32
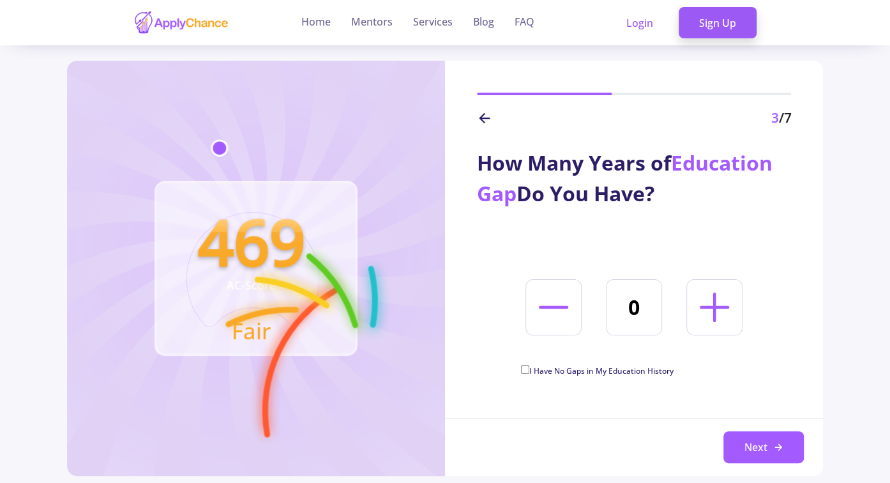
click at [491, 120] on icon at bounding box center [484, 117] width 15 height 15
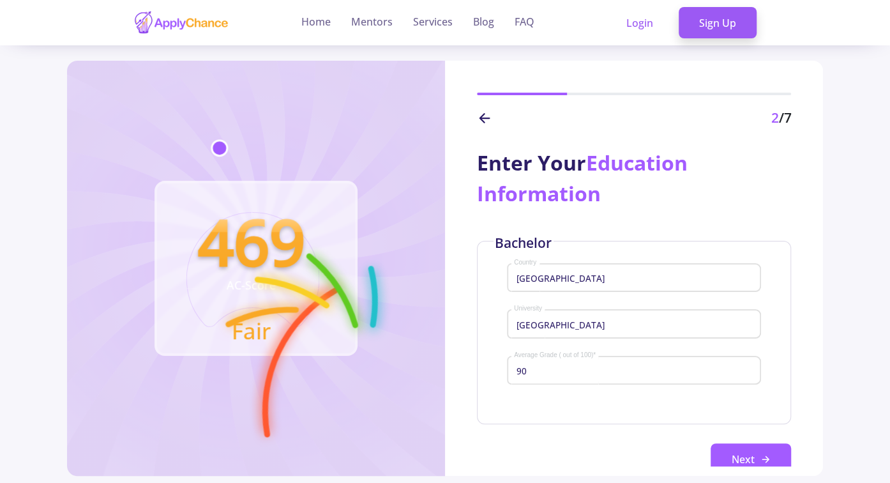
click at [613, 330] on input "[GEOGRAPHIC_DATA]" at bounding box center [635, 324] width 245 height 11
type input "University of Tehrans"
click at [621, 329] on div "University of Tehrans University" at bounding box center [634, 321] width 242 height 33
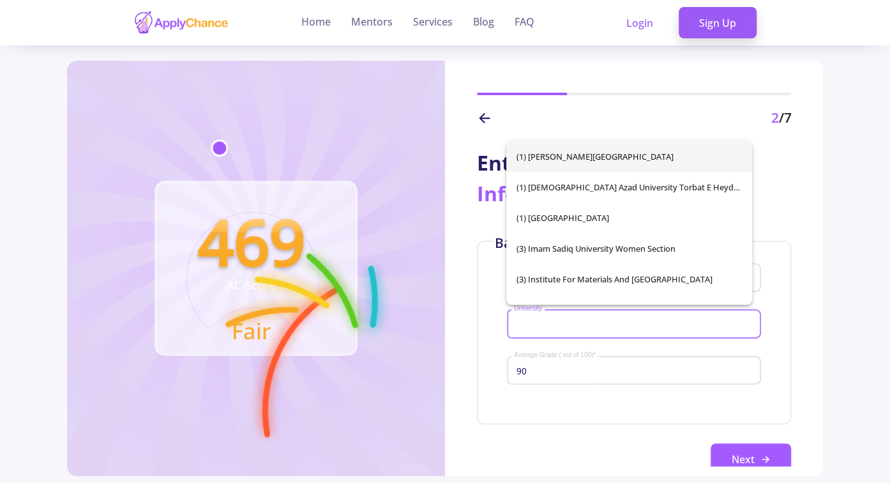
click at [620, 324] on input "University" at bounding box center [635, 324] width 245 height 11
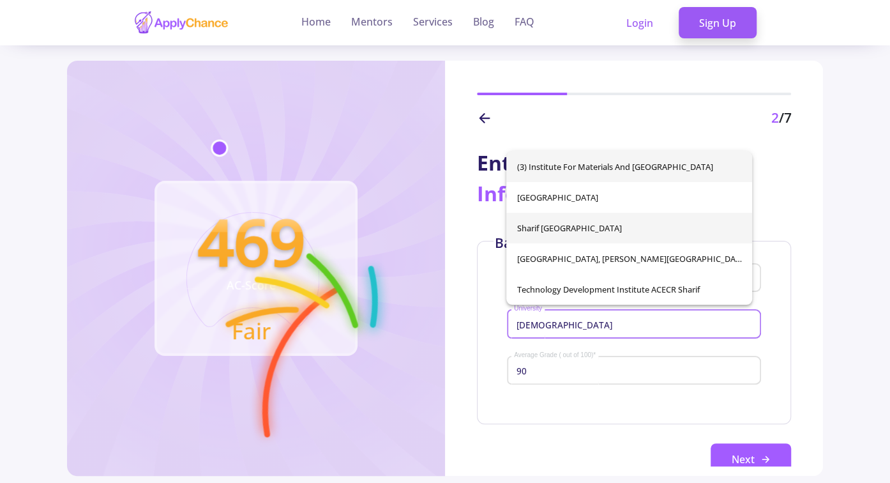
click at [655, 224] on span "Sharif [GEOGRAPHIC_DATA]" at bounding box center [629, 228] width 225 height 31
type input "Sharif [GEOGRAPHIC_DATA]"
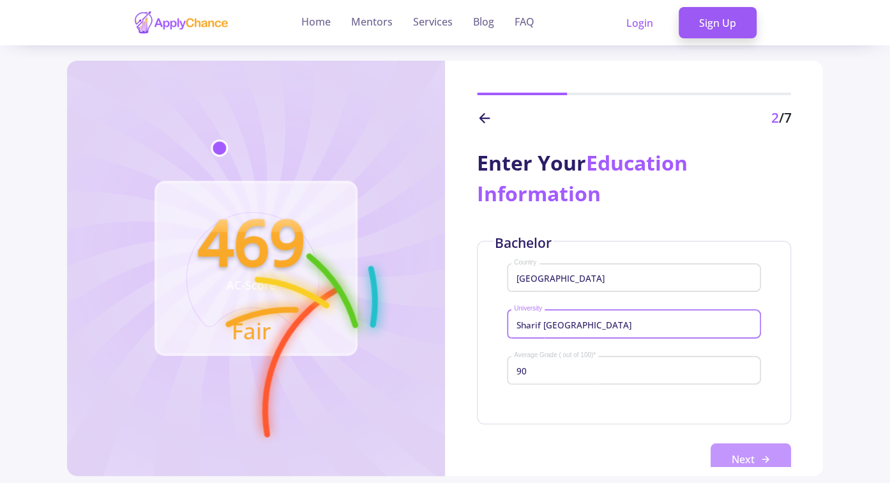
click at [741, 459] on button "Next" at bounding box center [751, 459] width 80 height 32
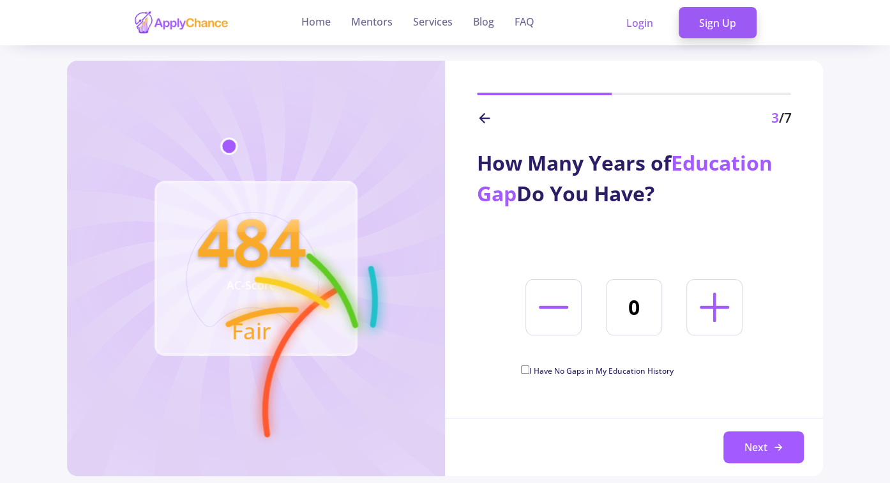
click at [491, 110] on icon at bounding box center [484, 117] width 15 height 15
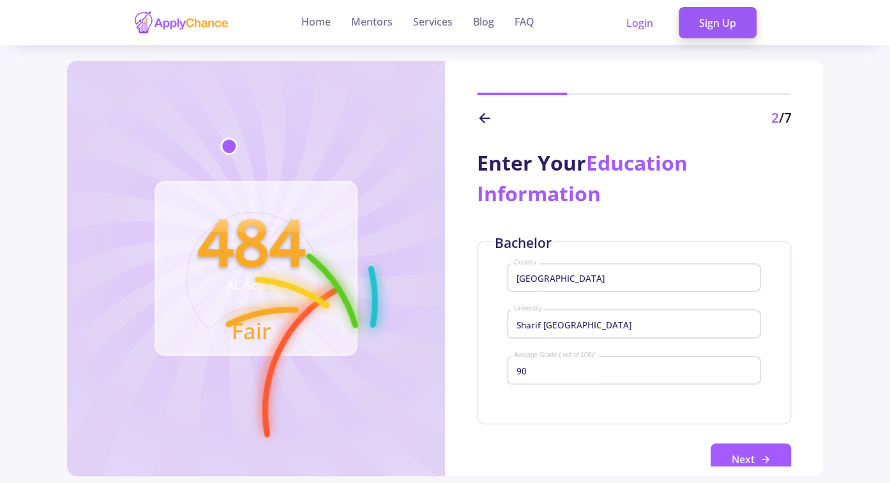
click at [565, 314] on div "Sharif University of Technology University" at bounding box center [634, 321] width 242 height 33
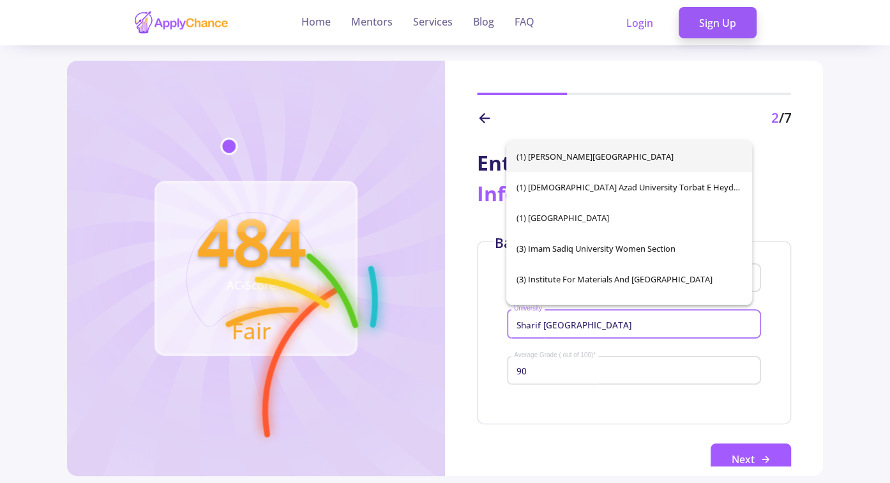
click at [568, 322] on input "Sharif [GEOGRAPHIC_DATA]" at bounding box center [635, 324] width 245 height 11
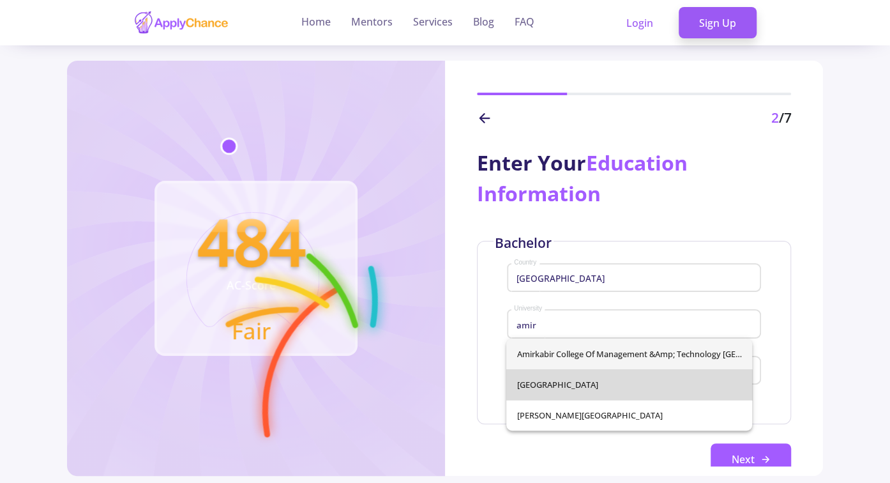
click at [608, 394] on span "[GEOGRAPHIC_DATA]" at bounding box center [629, 384] width 225 height 31
type input "[GEOGRAPHIC_DATA]"
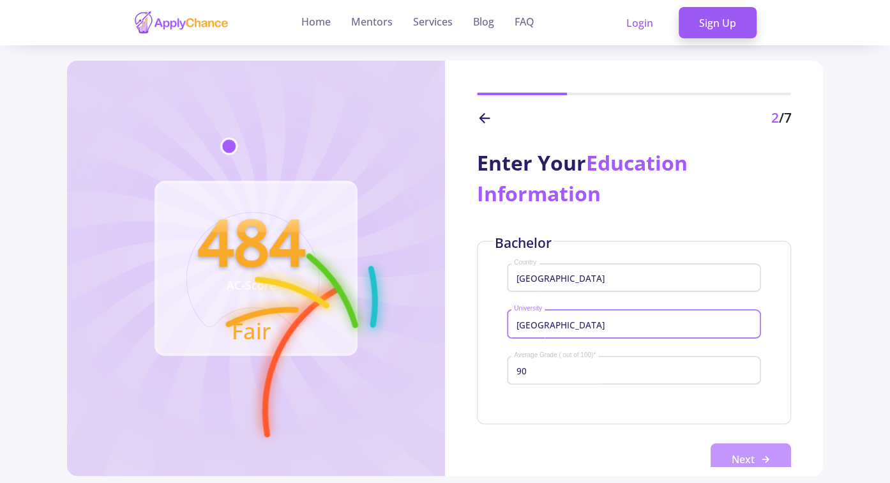
click at [729, 452] on button "Next" at bounding box center [751, 459] width 80 height 32
